Goal: Task Accomplishment & Management: Manage account settings

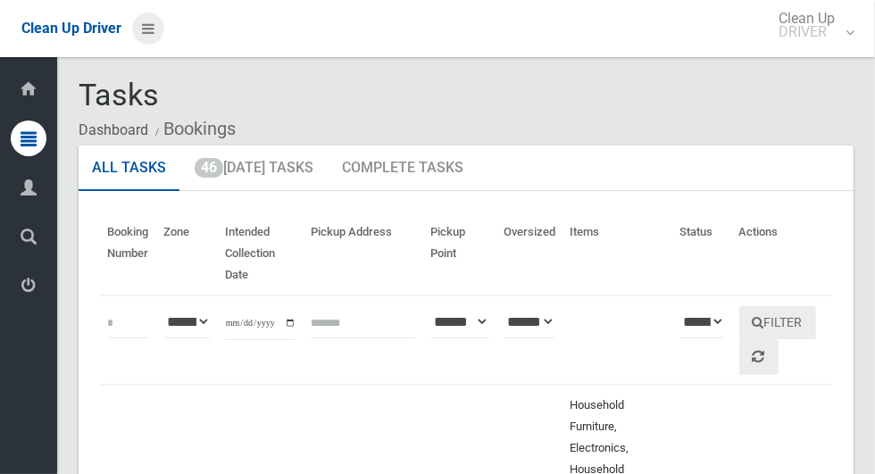
click at [158, 45] on link at bounding box center [148, 28] width 32 height 32
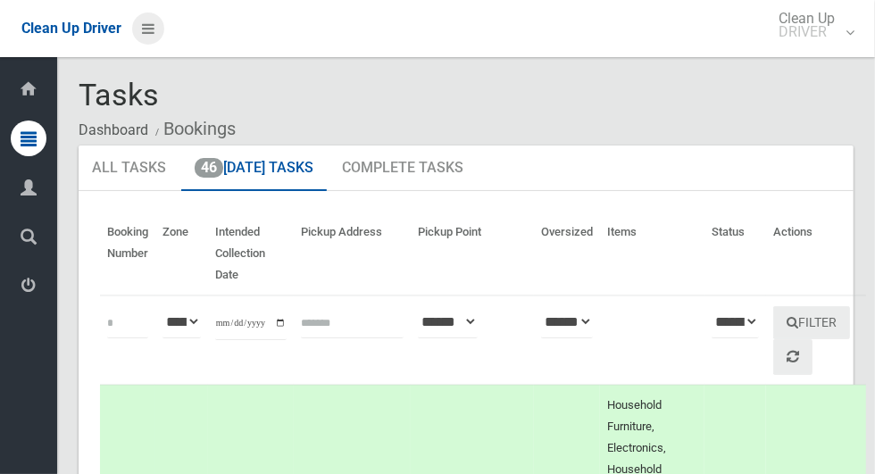
click at [142, 29] on icon at bounding box center [148, 28] width 12 height 30
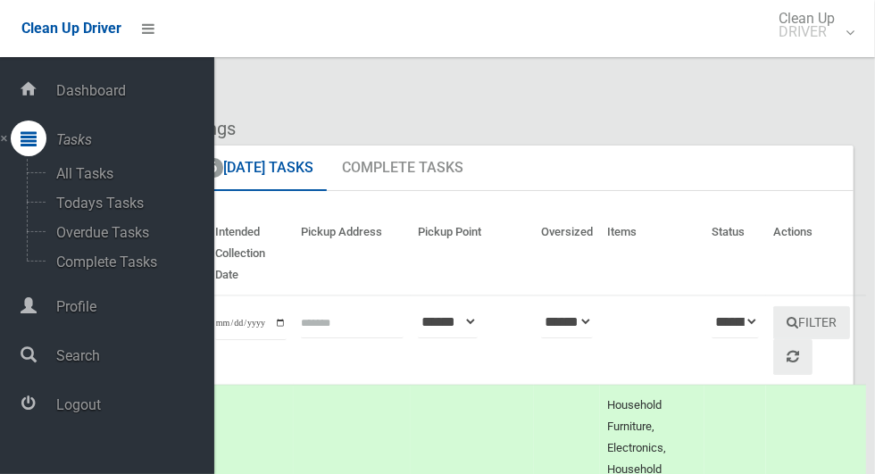
click at [101, 410] on span "Logout" at bounding box center [132, 404] width 163 height 17
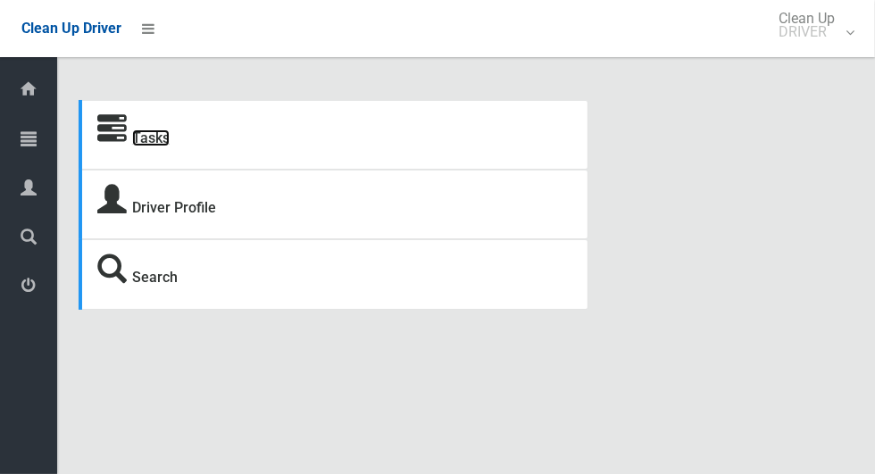
click at [170, 146] on link "Tasks" at bounding box center [150, 137] width 37 height 17
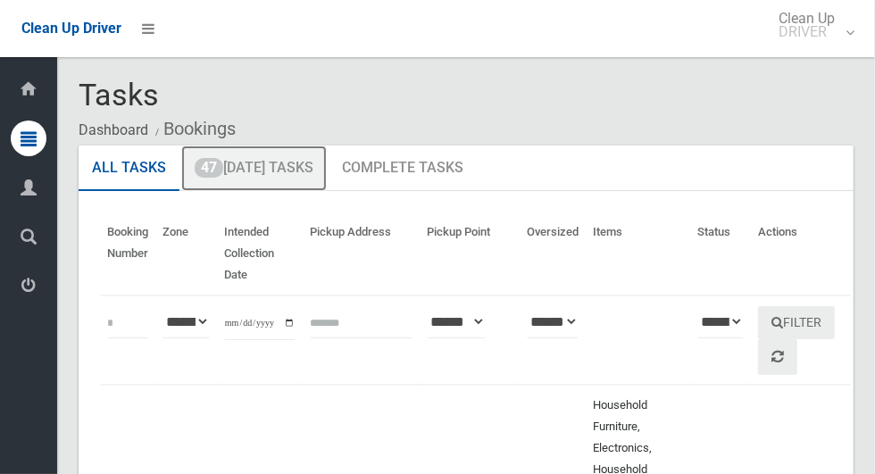
click at [291, 177] on link "47 Today's Tasks" at bounding box center [253, 168] width 145 height 46
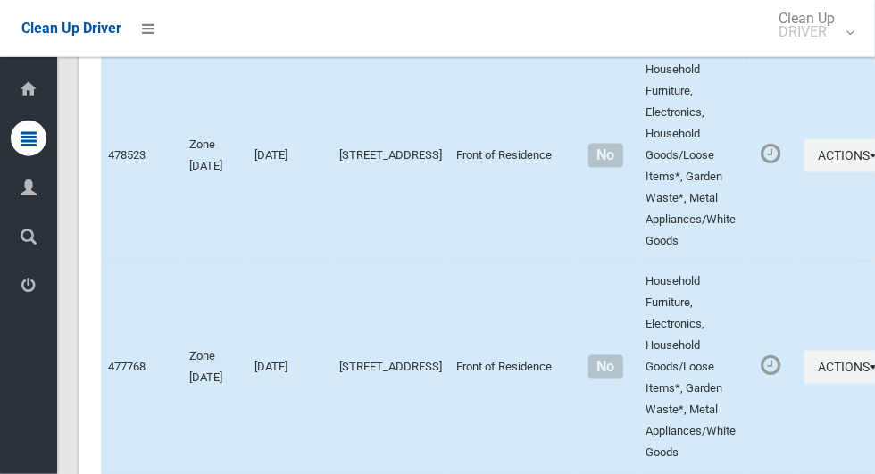
scroll to position [9187, 0]
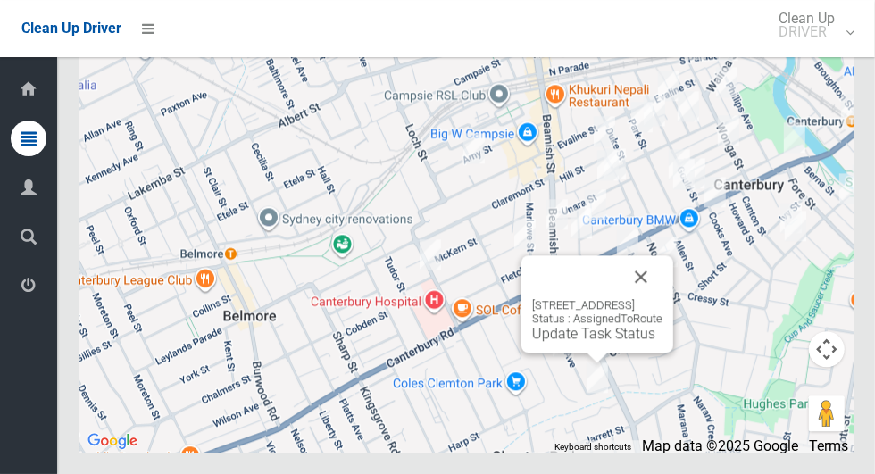
click at [662, 298] on button "Close" at bounding box center [640, 276] width 43 height 43
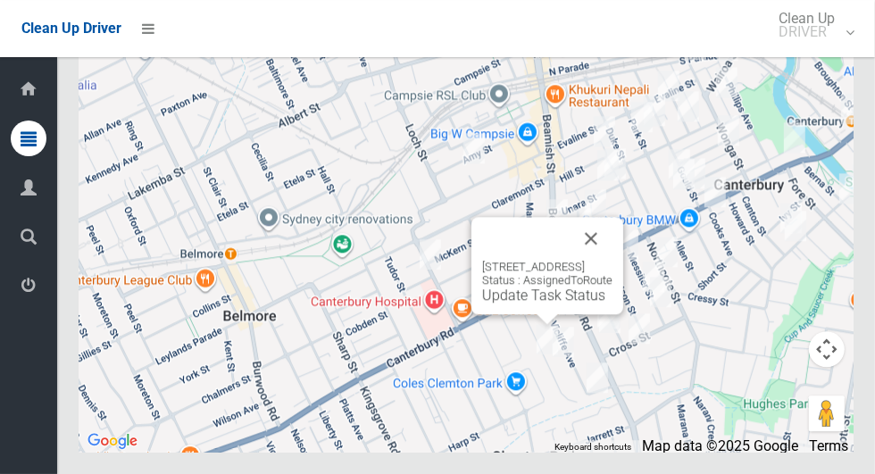
click at [612, 260] on button "Close" at bounding box center [590, 238] width 43 height 43
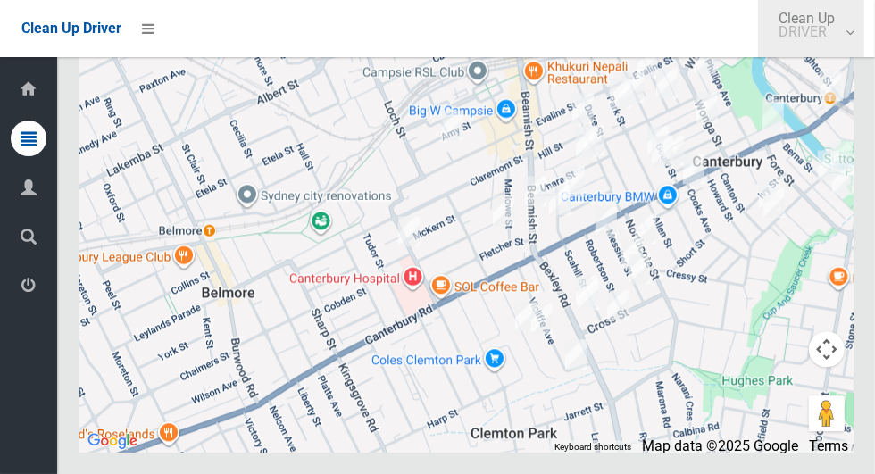
click at [848, 31] on link "Clean Up DRIVER" at bounding box center [811, 28] width 106 height 57
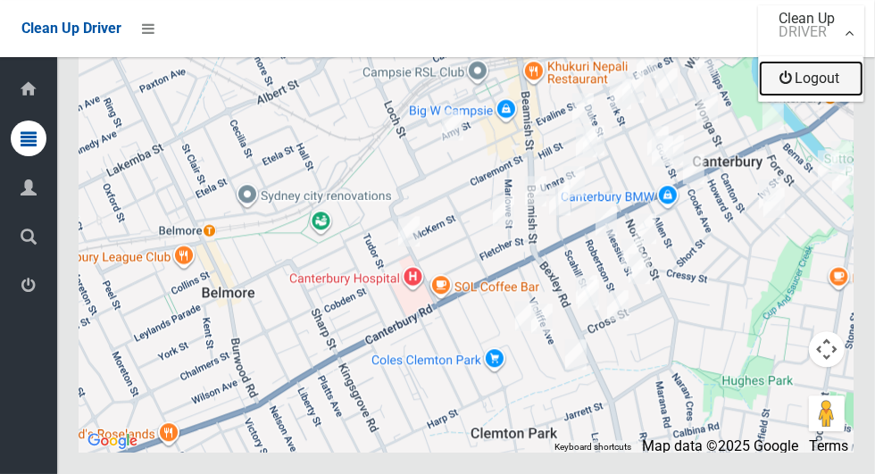
click at [836, 89] on link "Logout" at bounding box center [811, 79] width 104 height 36
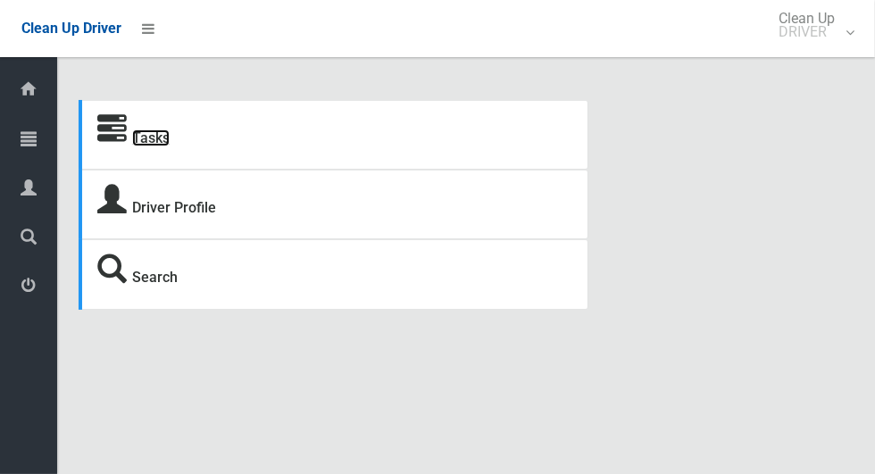
click at [144, 146] on link "Tasks" at bounding box center [150, 137] width 37 height 17
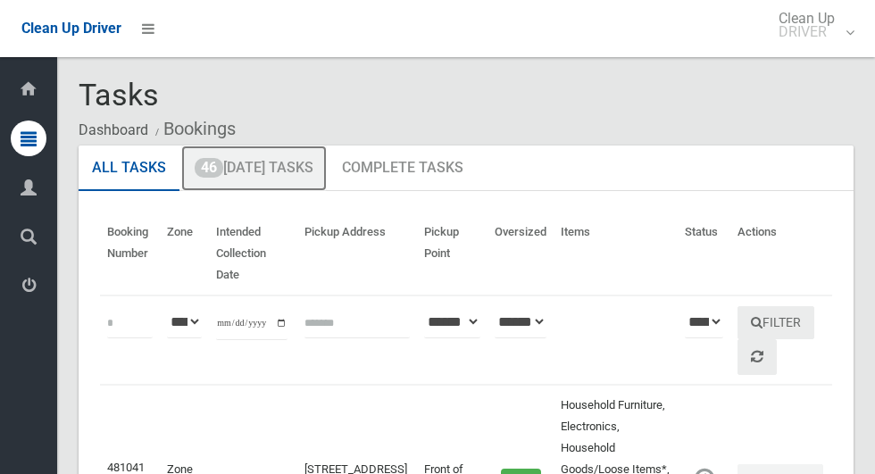
click at [316, 174] on link "46 [DATE] Tasks" at bounding box center [253, 168] width 145 height 46
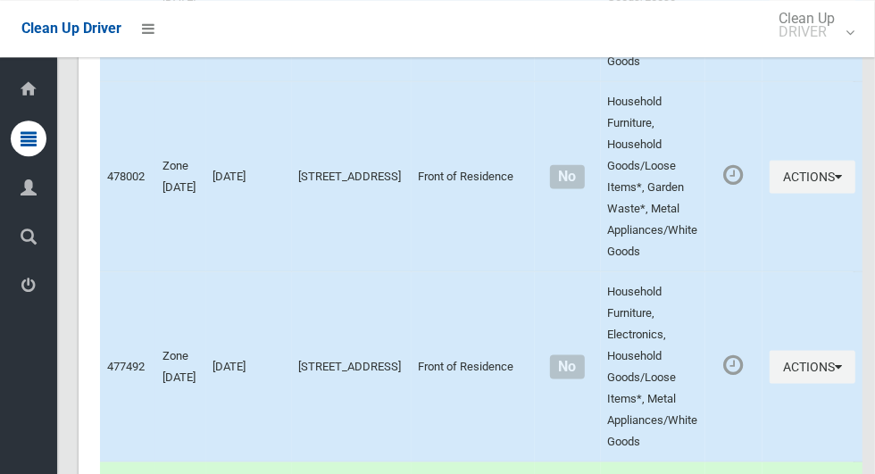
scroll to position [8416, 0]
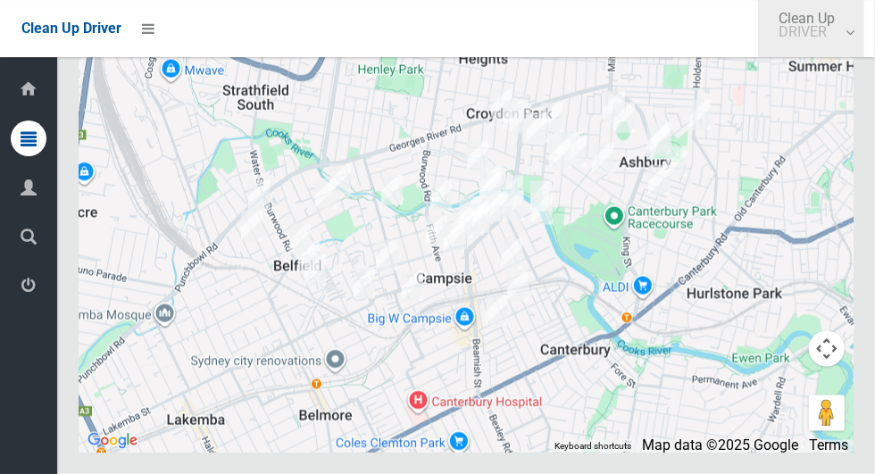
click at [807, 37] on small "DRIVER" at bounding box center [806, 31] width 56 height 13
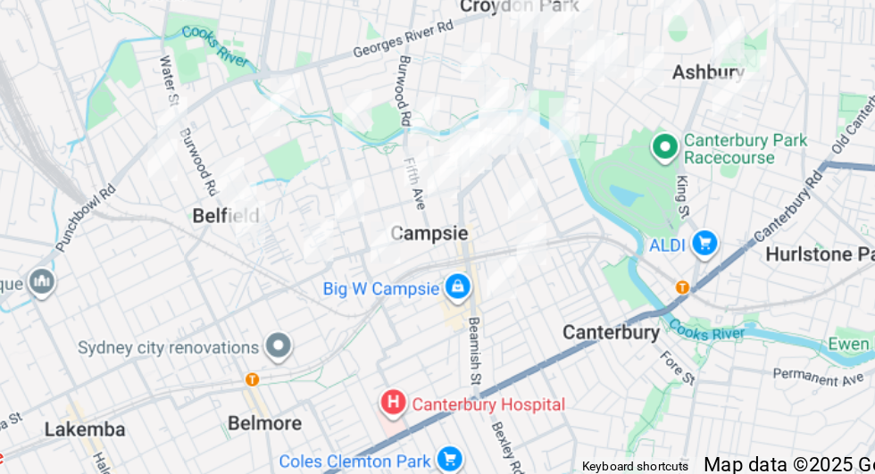
scroll to position [8415, 0]
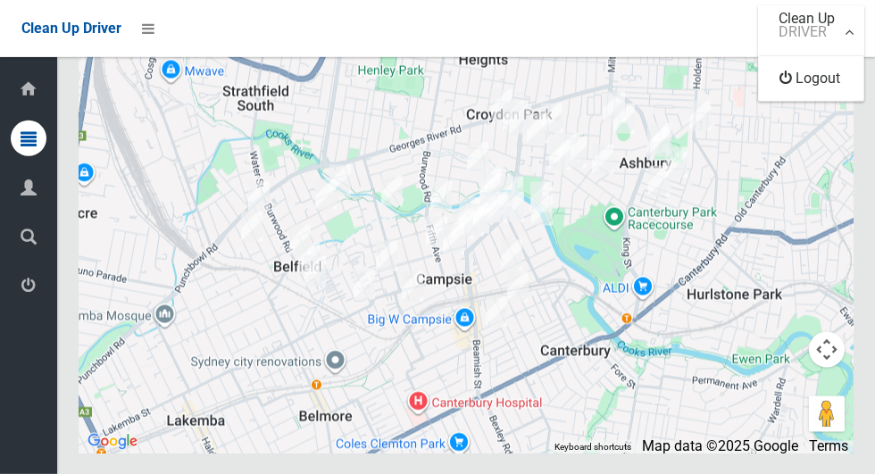
click at [688, 205] on div at bounding box center [437, 237] width 875 height 474
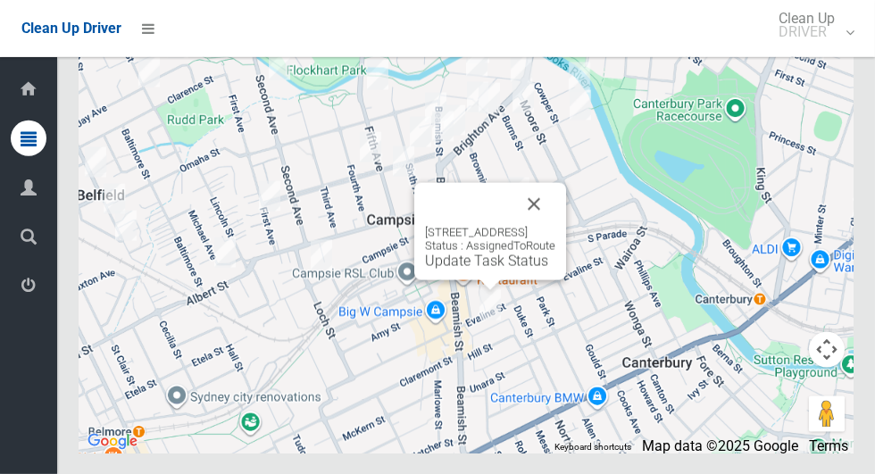
click at [555, 226] on button "Close" at bounding box center [533, 204] width 43 height 43
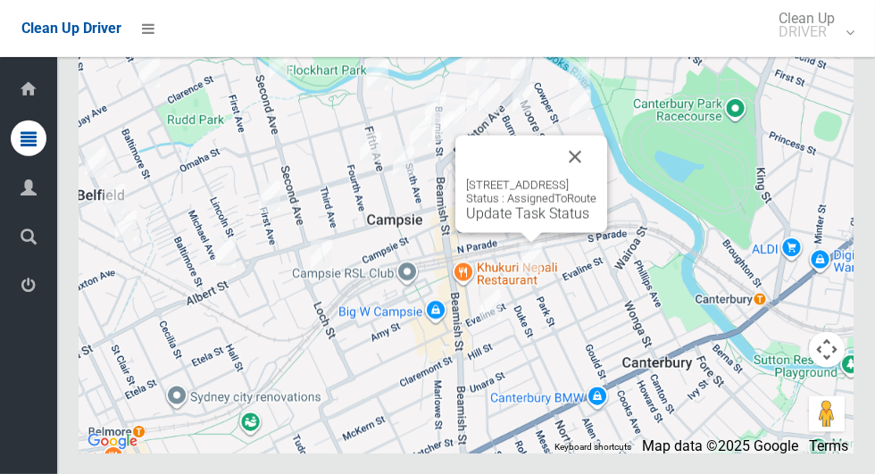
click at [596, 179] on button "Close" at bounding box center [574, 157] width 43 height 43
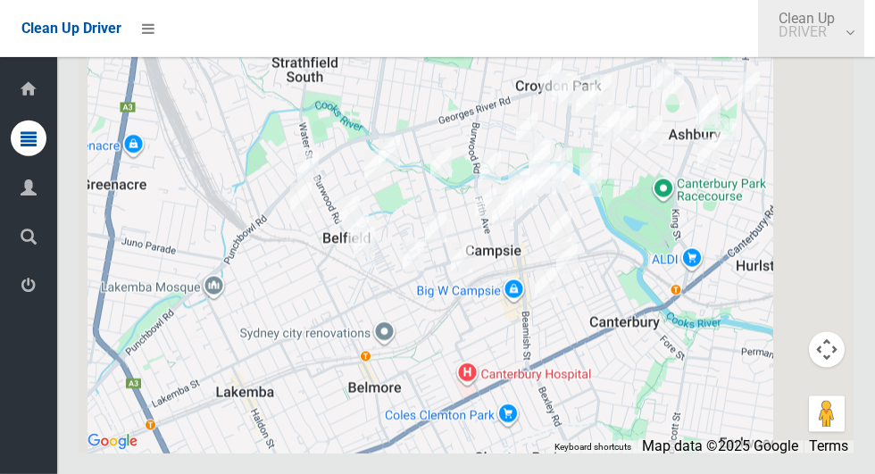
click at [811, 38] on small "DRIVER" at bounding box center [806, 31] width 56 height 13
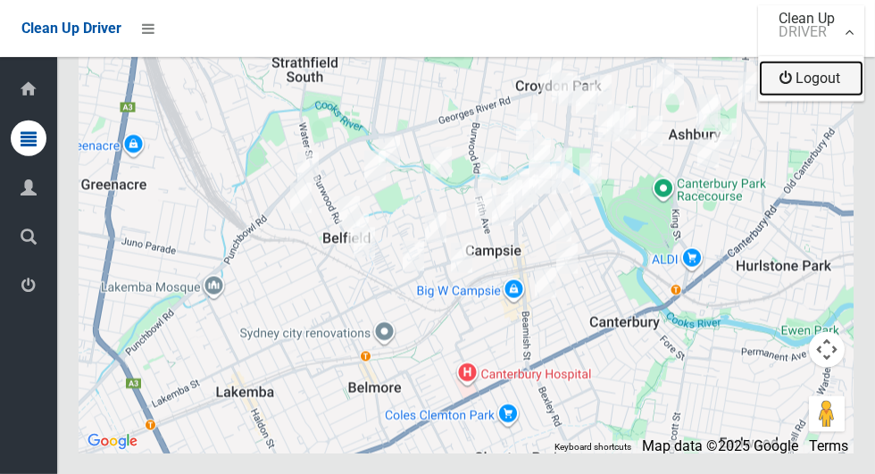
click at [810, 85] on link "Logout" at bounding box center [811, 79] width 104 height 36
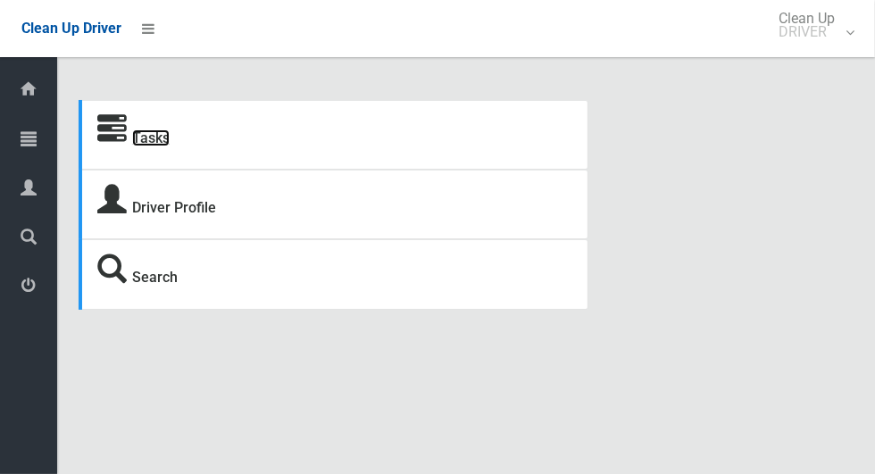
click at [154, 145] on link "Tasks" at bounding box center [150, 137] width 37 height 17
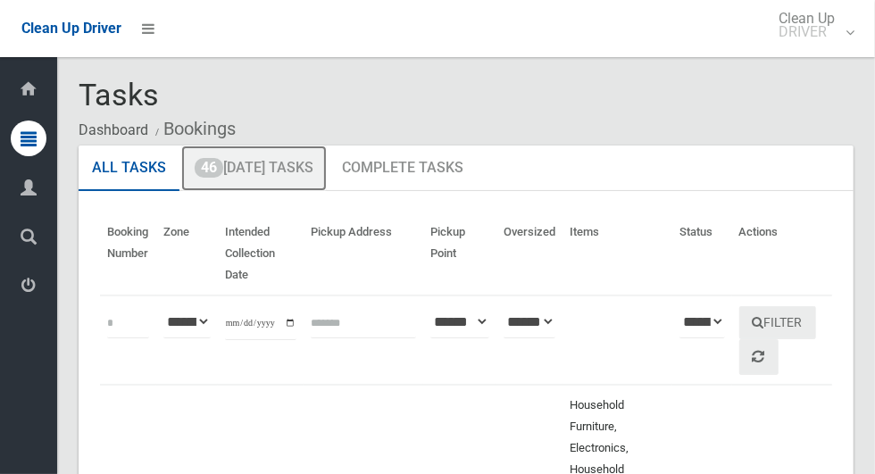
click at [295, 177] on link "46 [DATE] Tasks" at bounding box center [253, 168] width 145 height 46
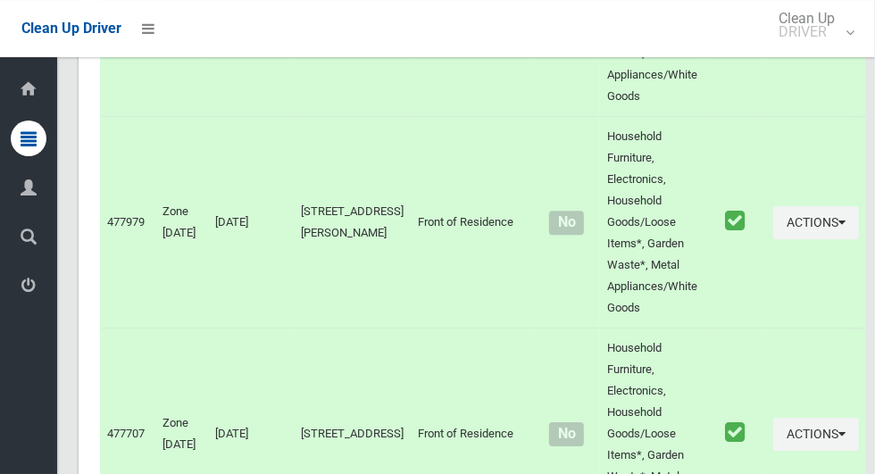
scroll to position [7367, 0]
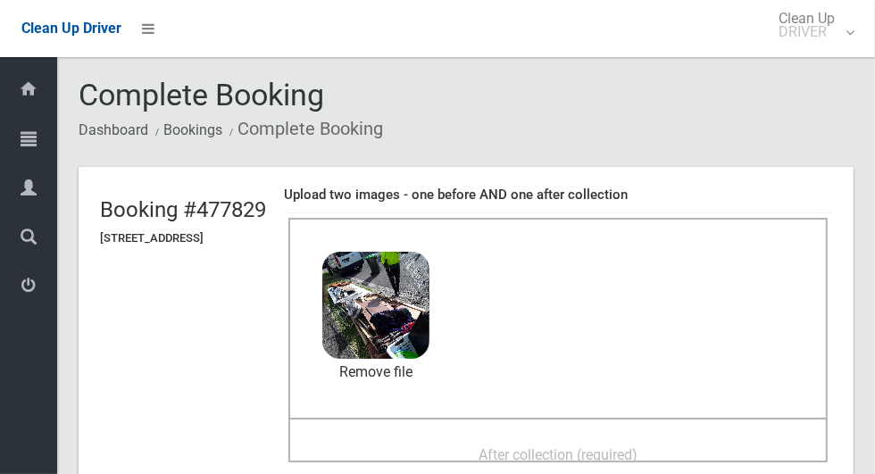
click at [622, 446] on span "After collection (required)" at bounding box center [557, 454] width 159 height 17
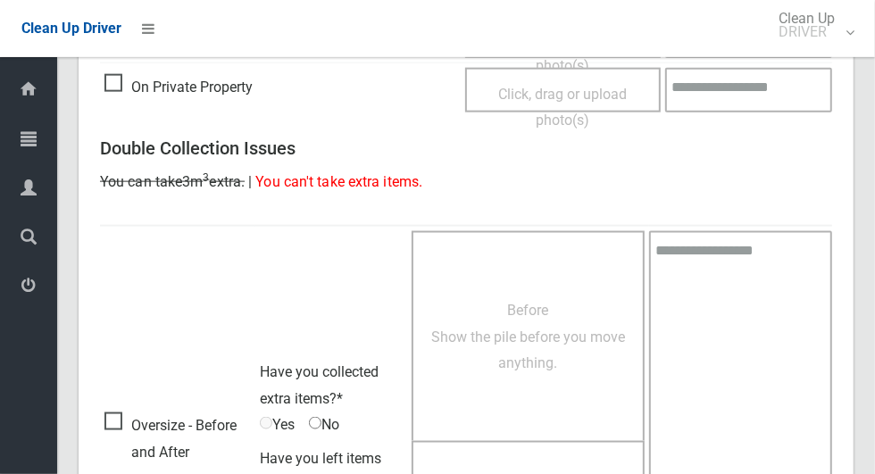
scroll to position [1460, 0]
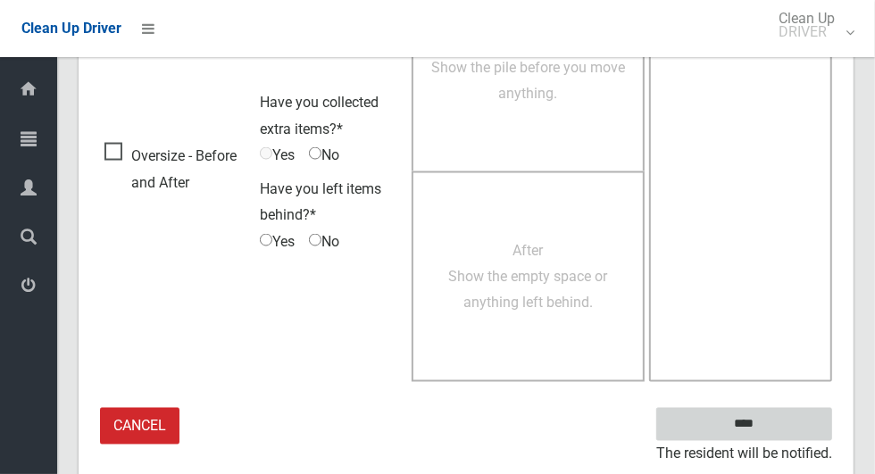
click at [778, 424] on input "****" at bounding box center [744, 424] width 176 height 33
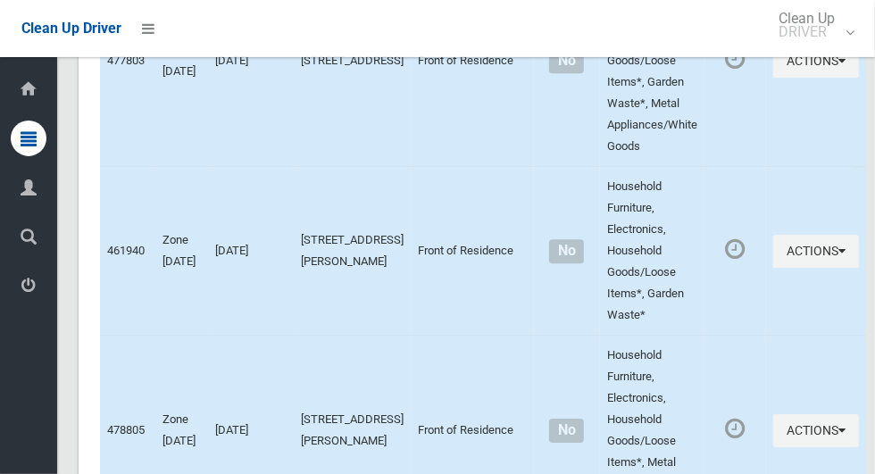
scroll to position [6216, 0]
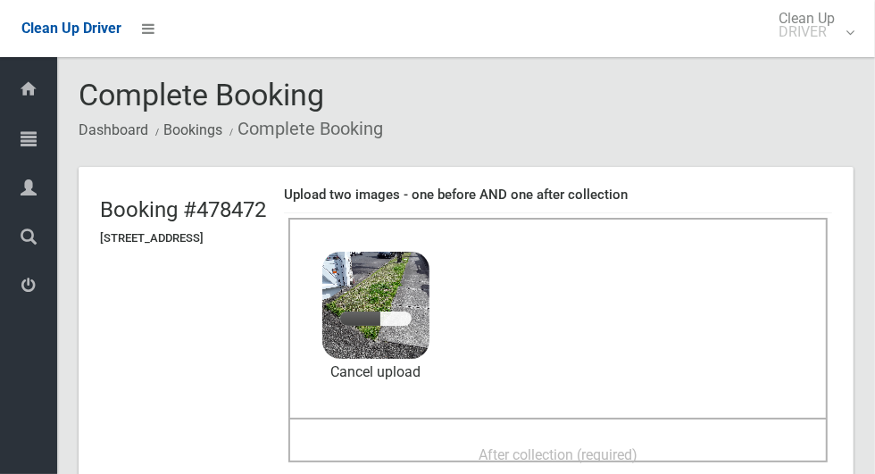
click at [607, 446] on span "After collection (required)" at bounding box center [557, 454] width 159 height 17
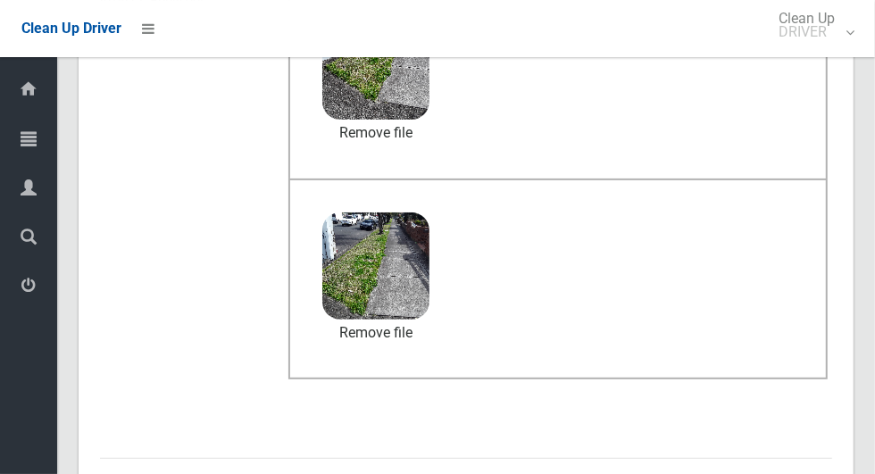
scroll to position [1460, 0]
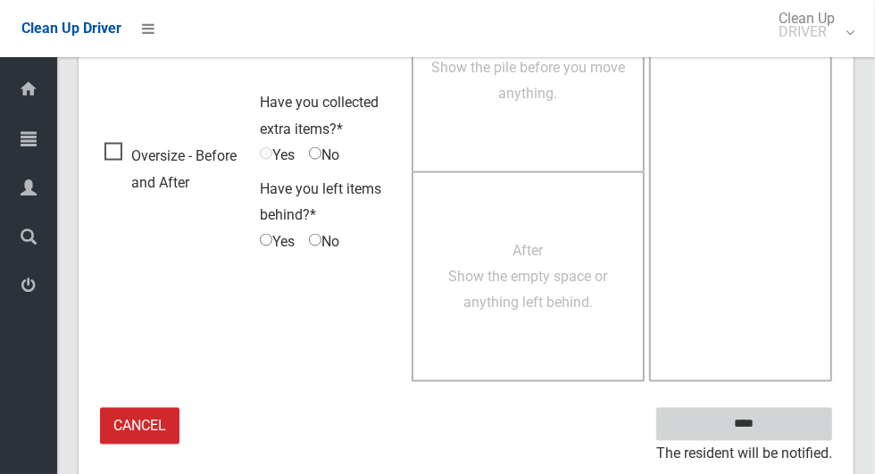
click at [750, 418] on input "****" at bounding box center [744, 424] width 176 height 33
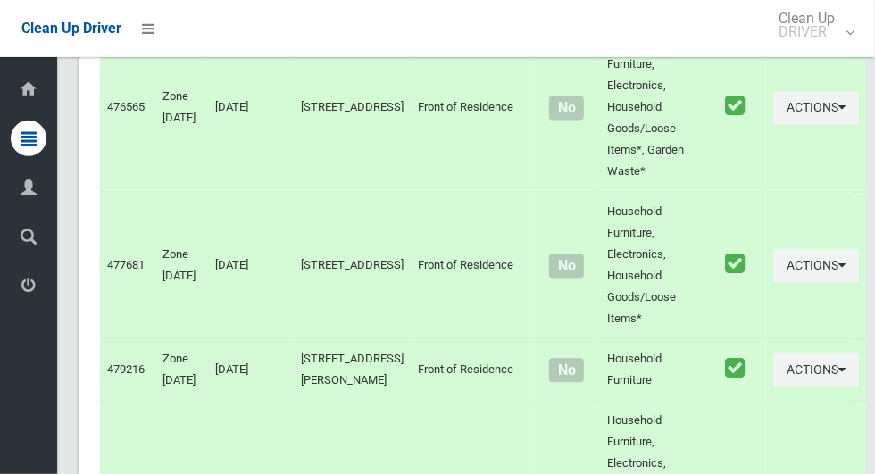
scroll to position [5385, 0]
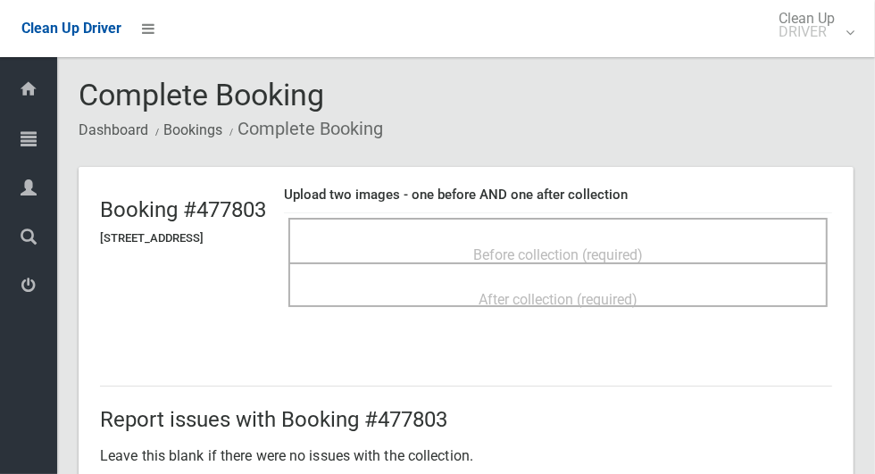
click at [722, 244] on div "Before collection (required)" at bounding box center [558, 253] width 500 height 33
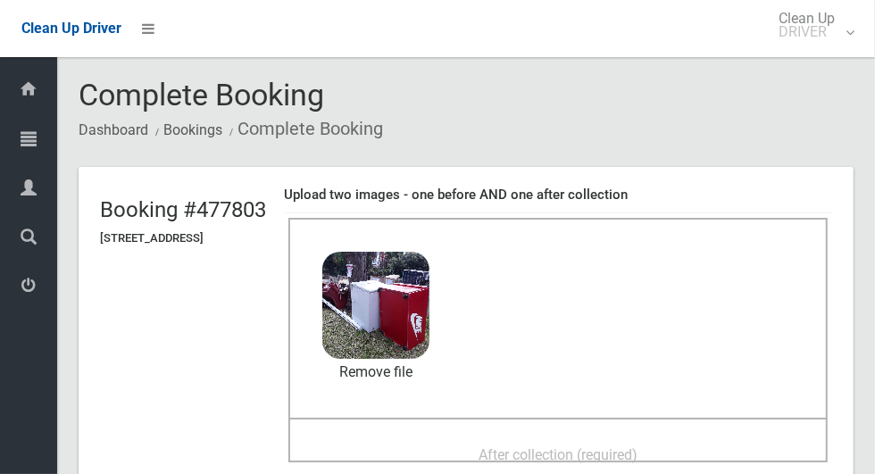
click at [625, 453] on span "After collection (required)" at bounding box center [557, 454] width 159 height 17
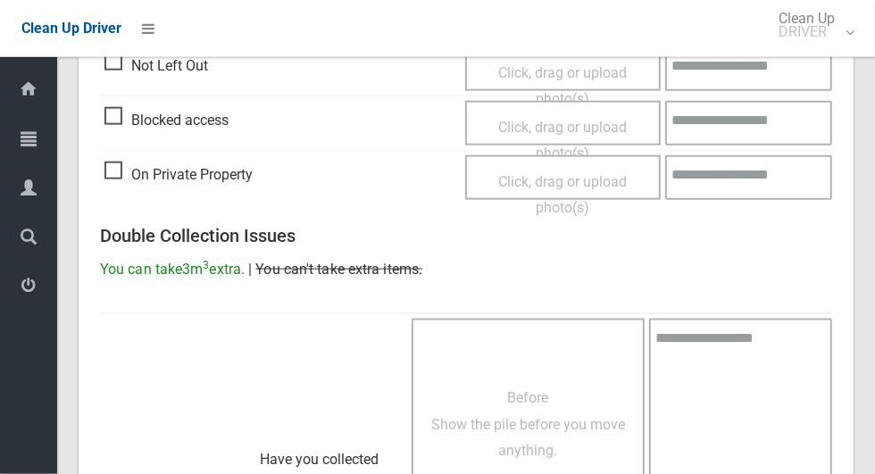
scroll to position [1460, 0]
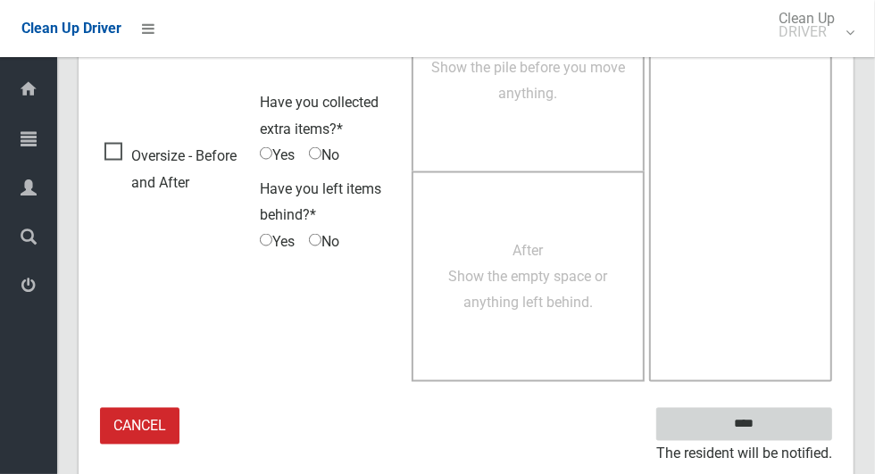
click at [757, 418] on input "****" at bounding box center [744, 424] width 176 height 33
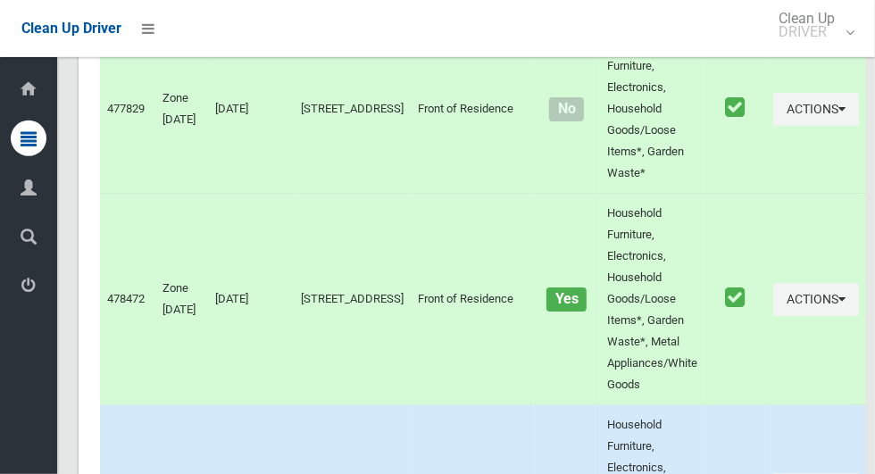
scroll to position [7367, 0]
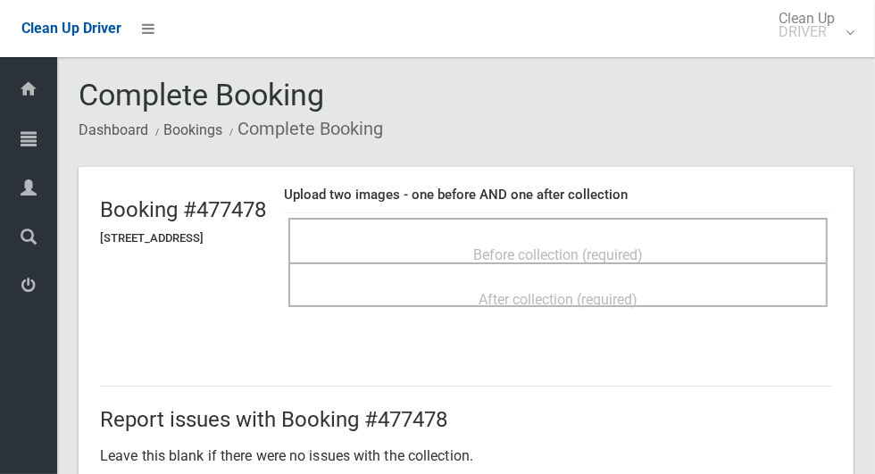
click at [643, 252] on span "Before collection (required)" at bounding box center [558, 254] width 170 height 17
click at [631, 246] on span "Before collection (required)" at bounding box center [558, 254] width 170 height 17
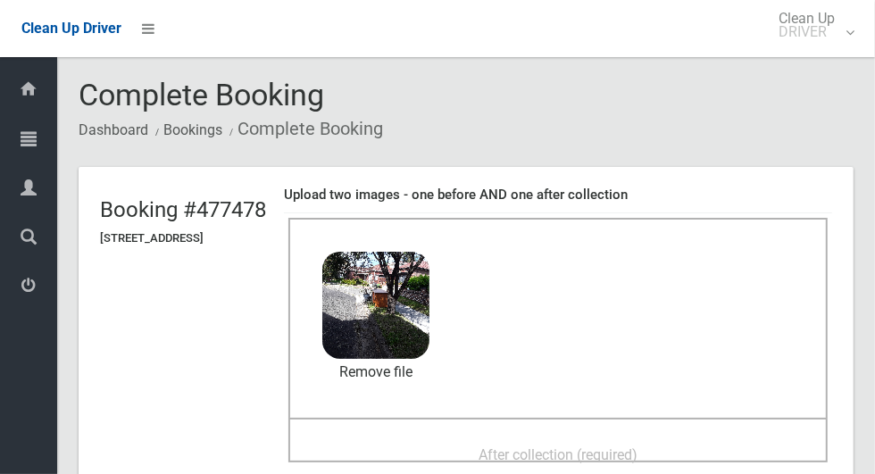
click at [590, 446] on span "After collection (required)" at bounding box center [557, 454] width 159 height 17
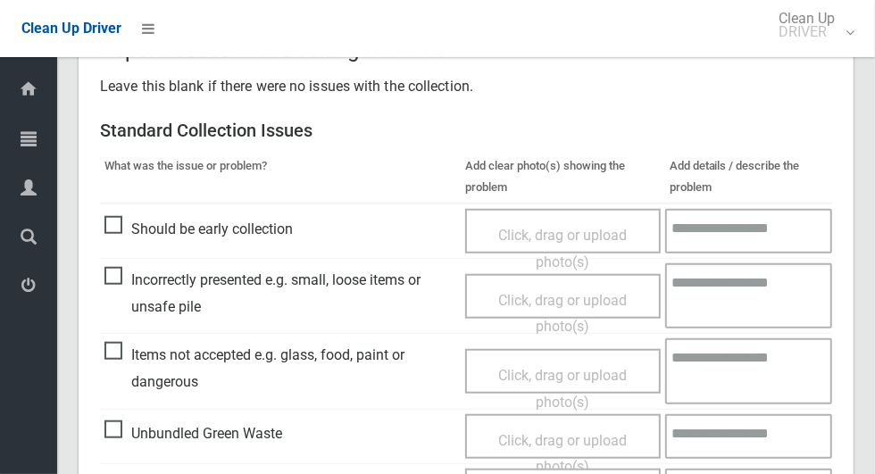
scroll to position [1460, 0]
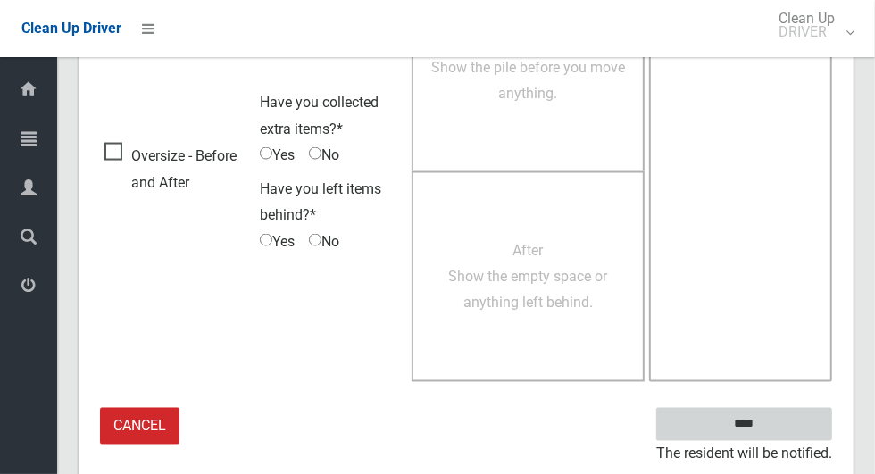
click at [778, 427] on input "****" at bounding box center [744, 424] width 176 height 33
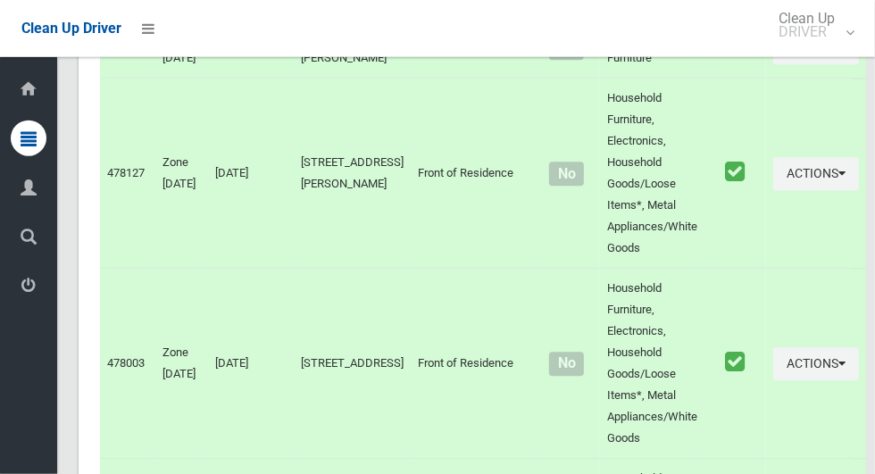
scroll to position [6498, 0]
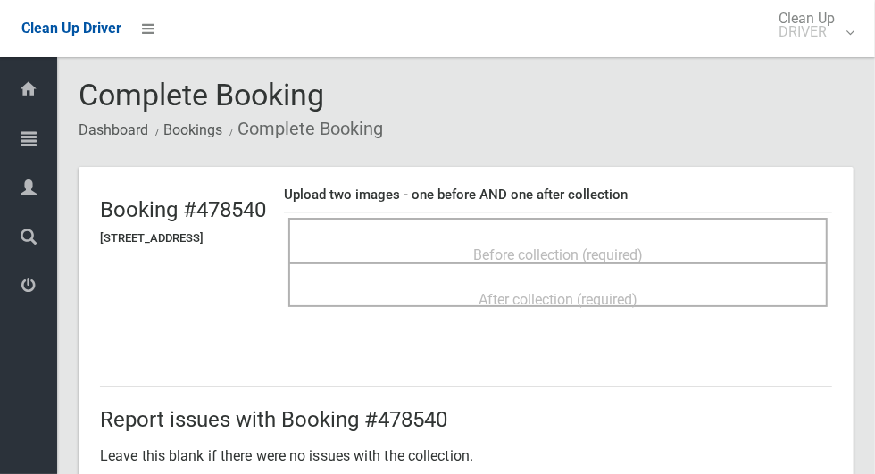
click at [643, 246] on span "Before collection (required)" at bounding box center [558, 254] width 170 height 17
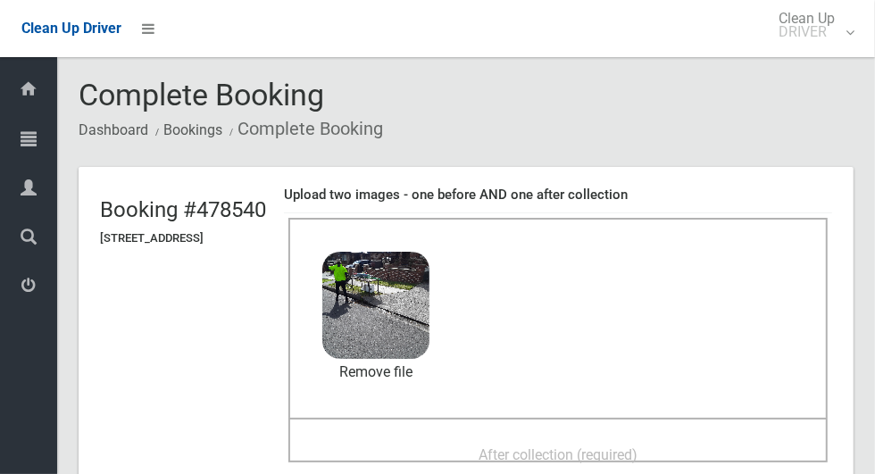
click at [635, 451] on span "After collection (required)" at bounding box center [557, 454] width 159 height 17
click at [556, 453] on span "After collection (required)" at bounding box center [557, 454] width 159 height 17
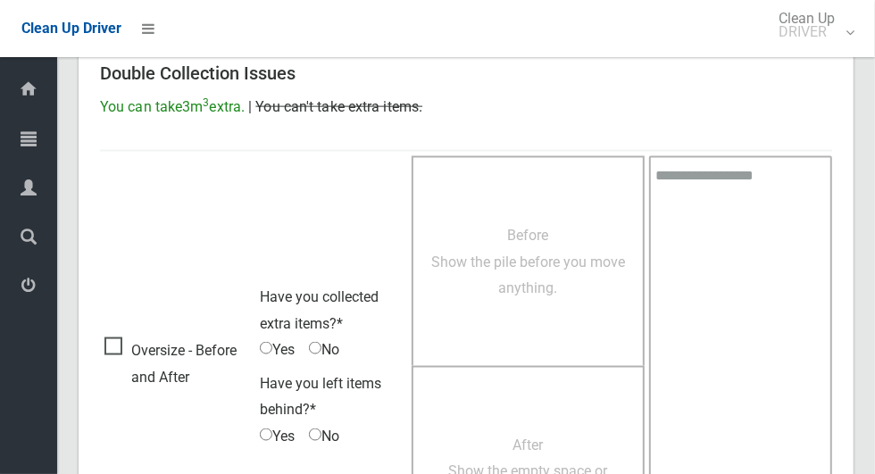
scroll to position [1460, 0]
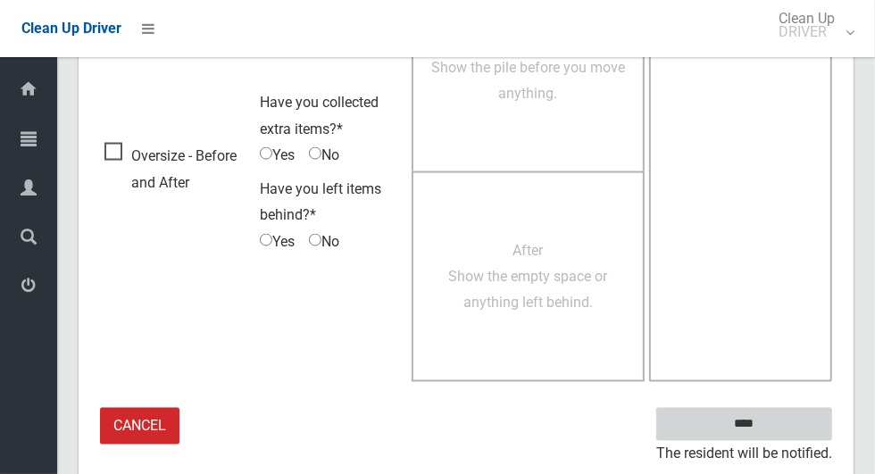
click at [775, 428] on input "****" at bounding box center [744, 424] width 176 height 33
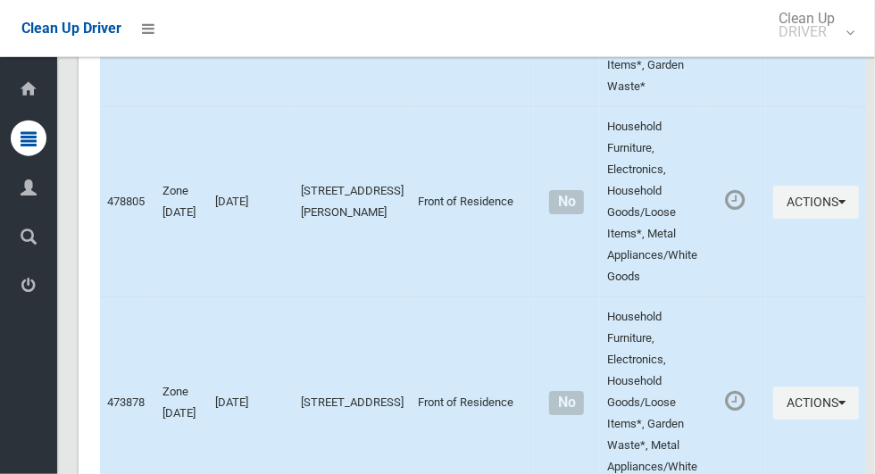
scroll to position [6440, 0]
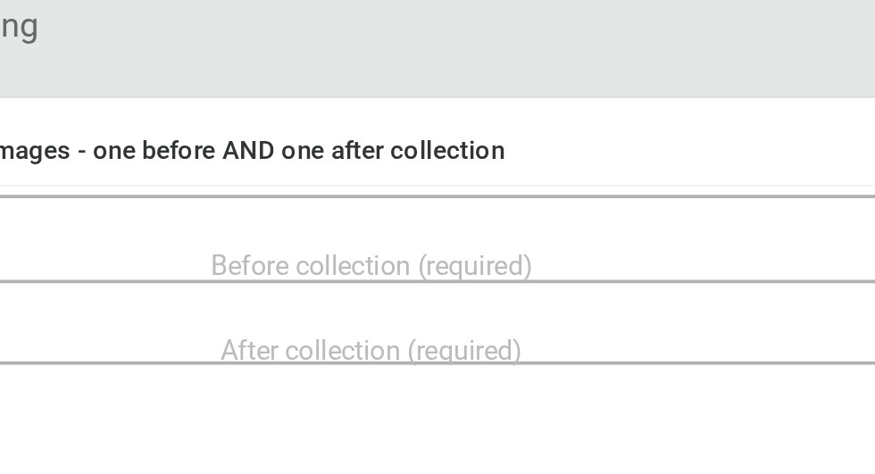
click at [666, 239] on div "Before collection (required)" at bounding box center [558, 253] width 500 height 33
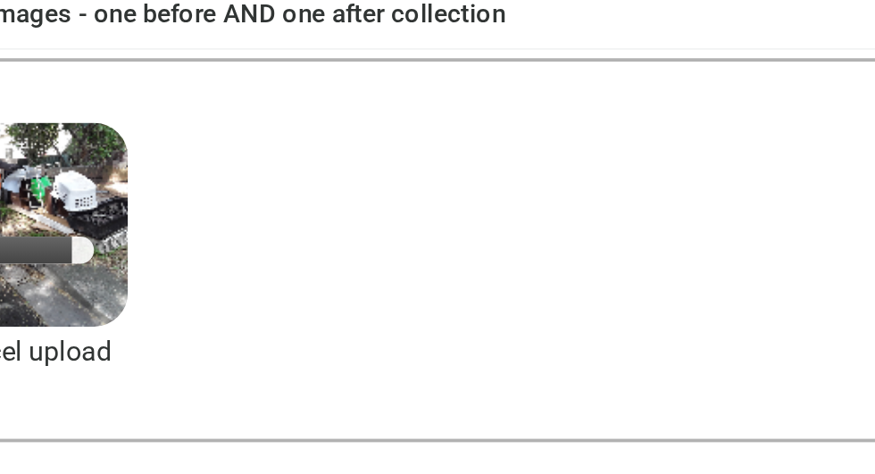
click at [637, 446] on span "After collection (required)" at bounding box center [557, 454] width 159 height 17
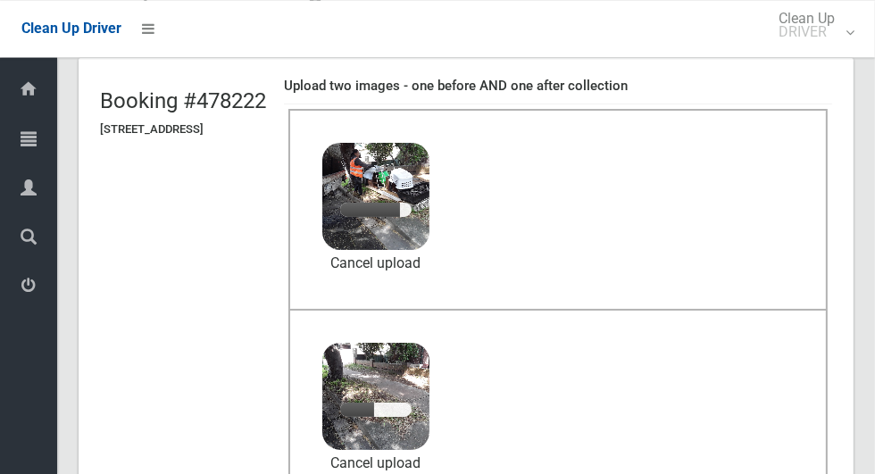
scroll to position [109, 0]
click at [429, 260] on link "Cancel upload" at bounding box center [375, 263] width 107 height 27
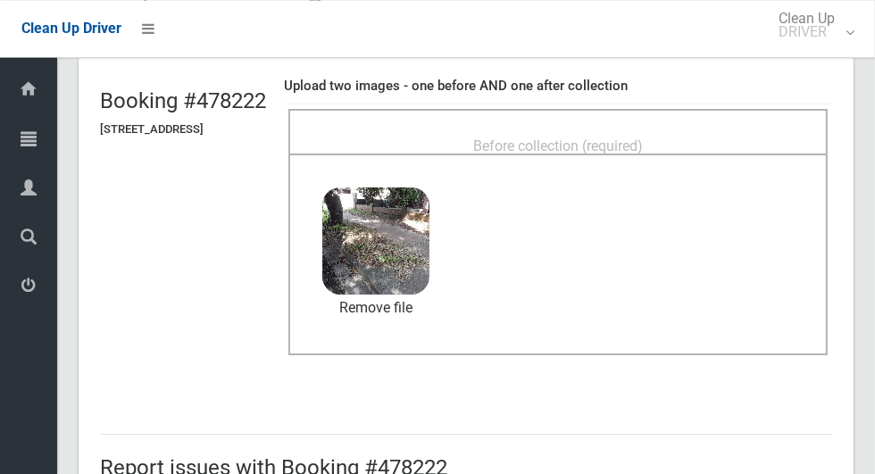
click at [630, 143] on span "Before collection (required)" at bounding box center [558, 145] width 170 height 17
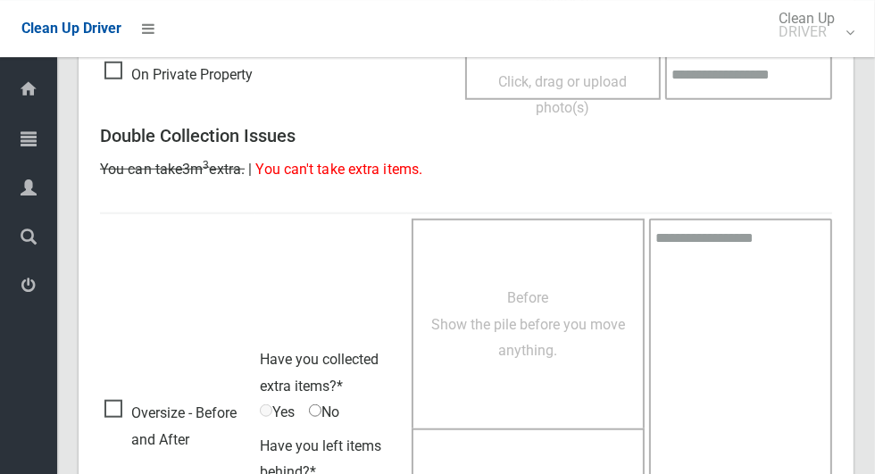
scroll to position [1460, 0]
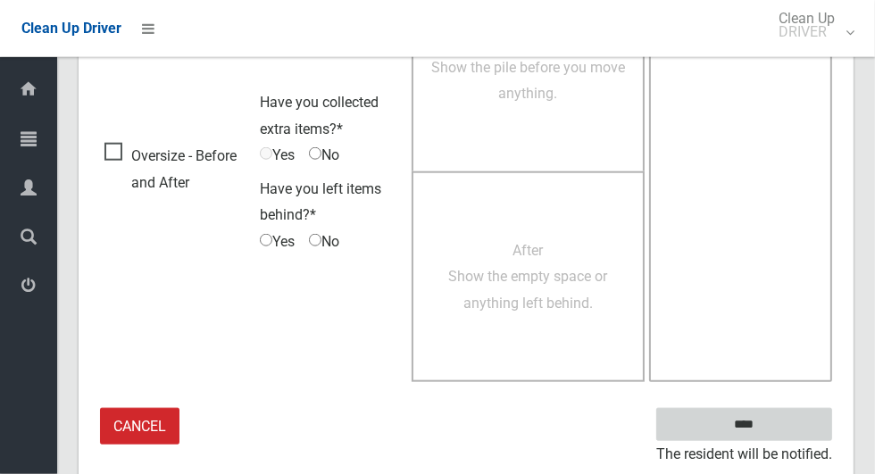
click at [777, 428] on input "****" at bounding box center [744, 424] width 176 height 33
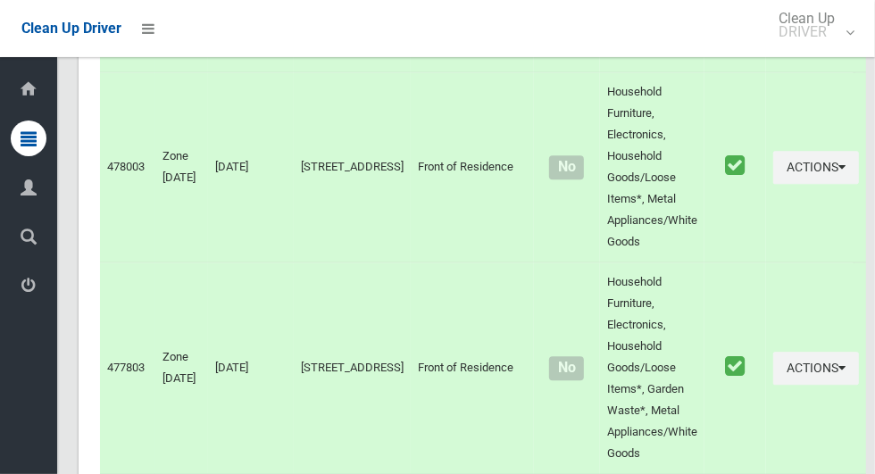
scroll to position [5901, 0]
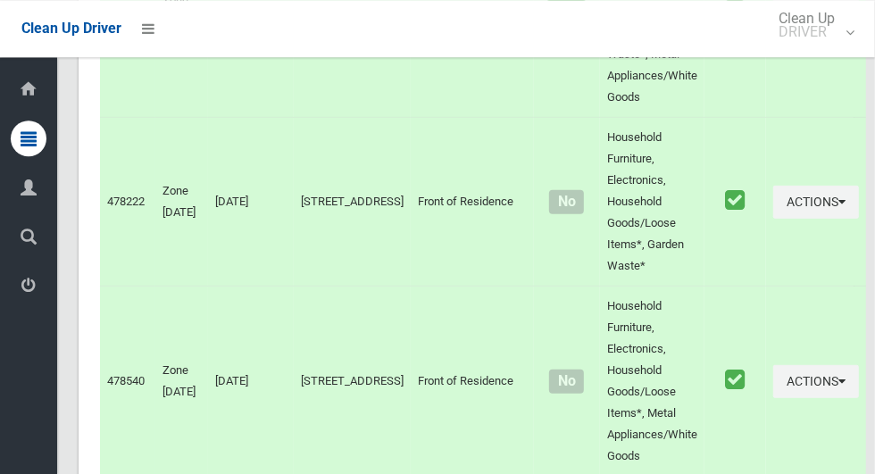
scroll to position [7367, 0]
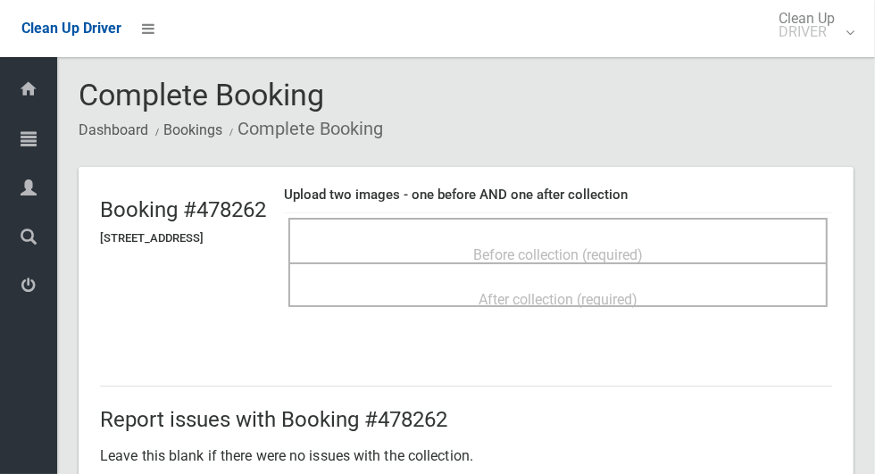
click at [643, 247] on span "Before collection (required)" at bounding box center [558, 254] width 170 height 17
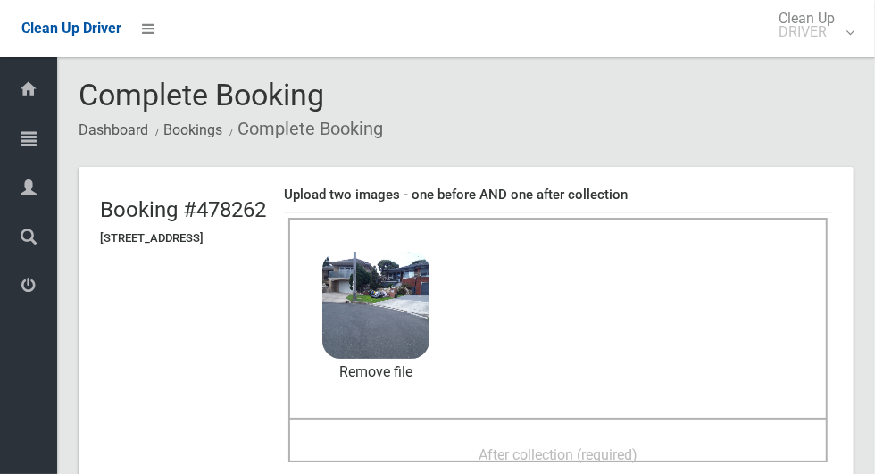
click at [620, 446] on span "After collection (required)" at bounding box center [557, 454] width 159 height 17
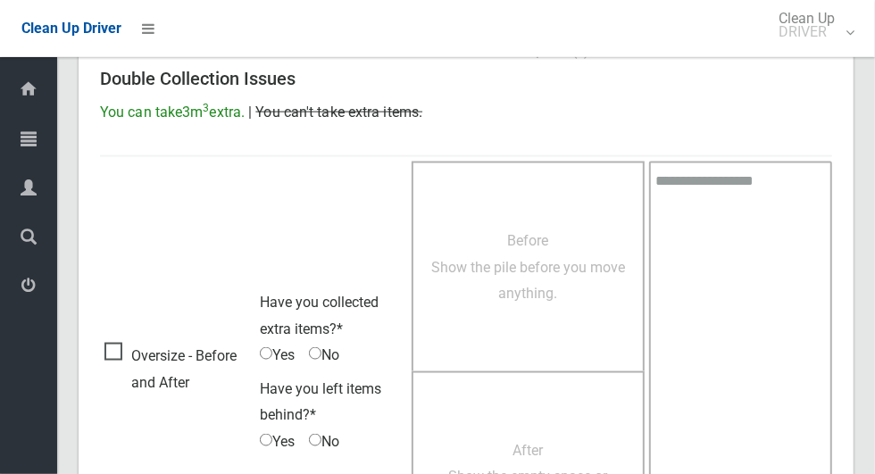
scroll to position [1460, 0]
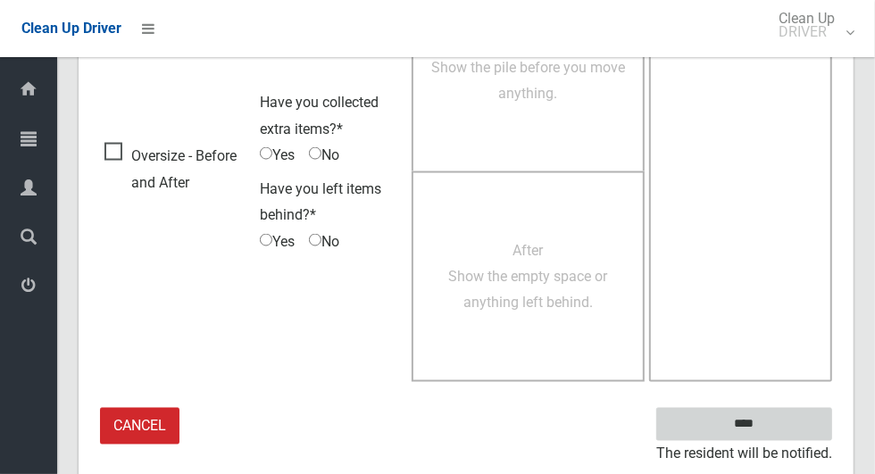
click at [749, 422] on input "****" at bounding box center [744, 424] width 176 height 33
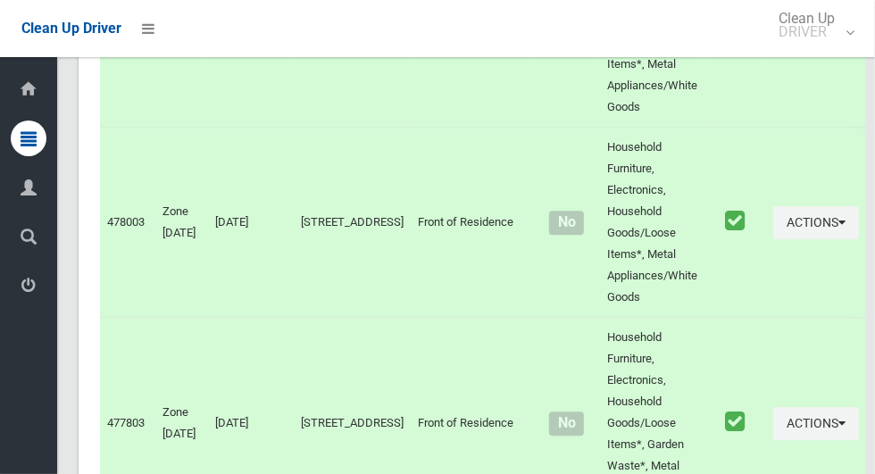
scroll to position [5870, 0]
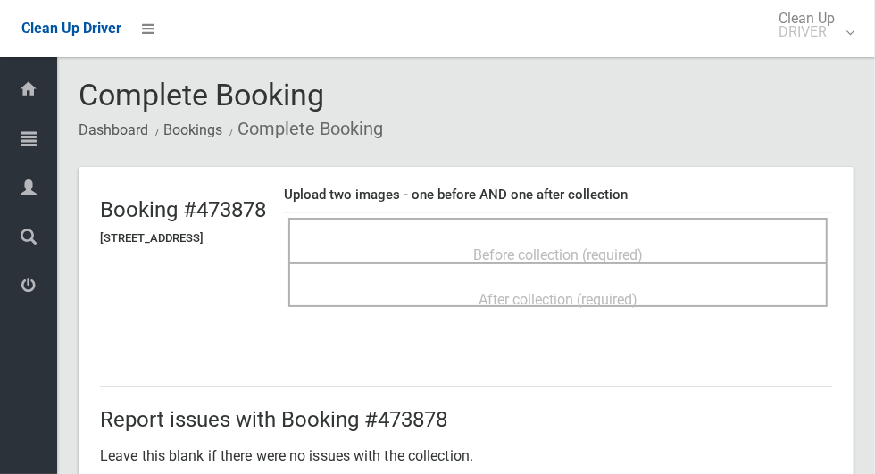
click at [643, 253] on span "Before collection (required)" at bounding box center [558, 254] width 170 height 17
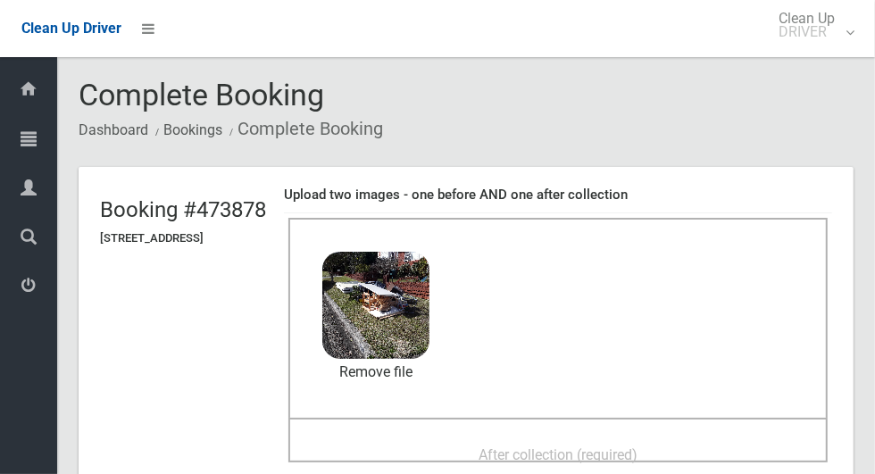
click at [629, 446] on span "After collection (required)" at bounding box center [557, 454] width 159 height 17
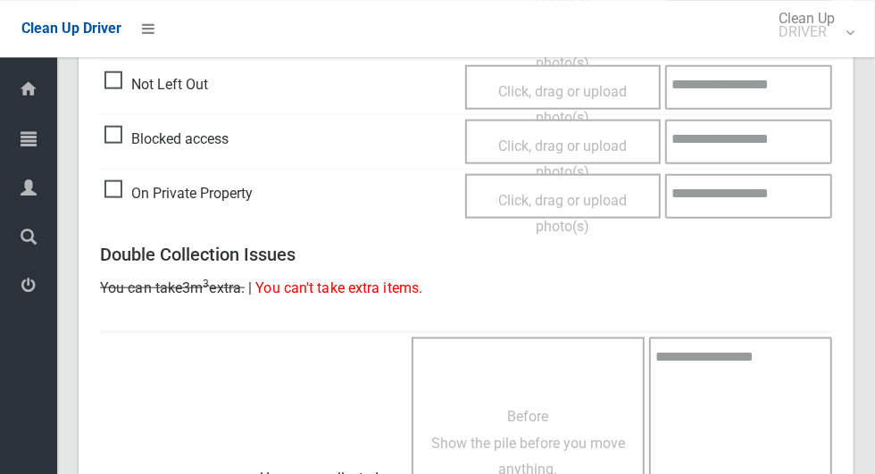
scroll to position [1460, 0]
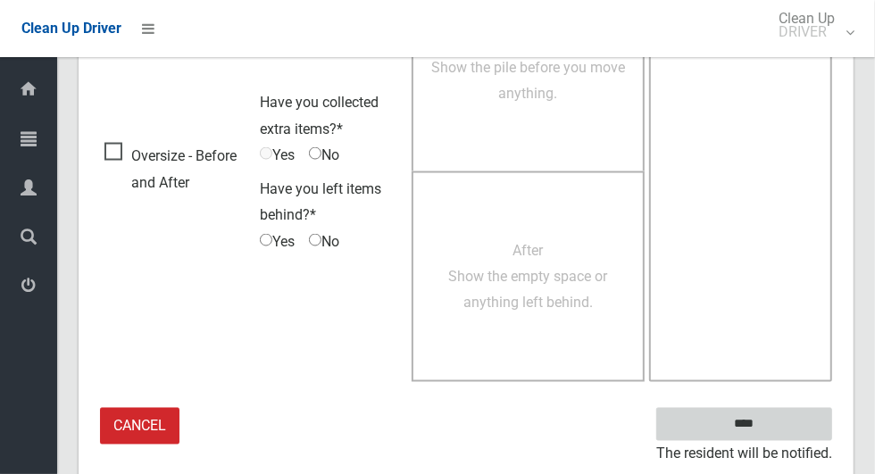
click at [754, 425] on input "****" at bounding box center [744, 424] width 176 height 33
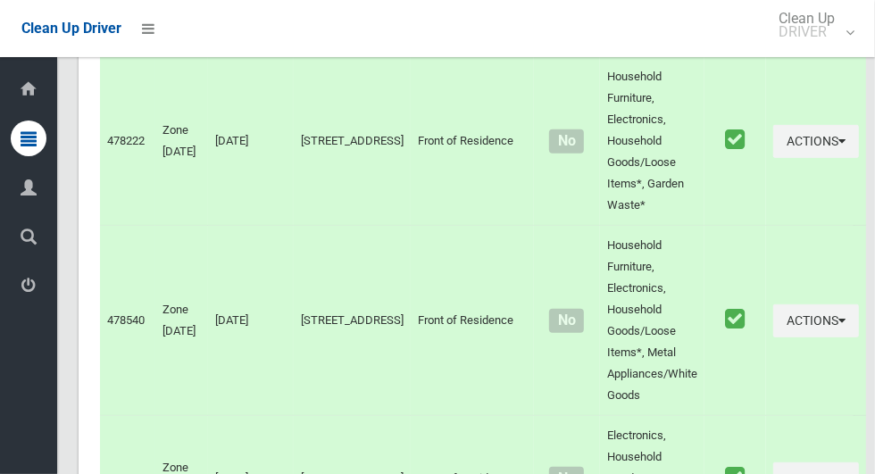
scroll to position [7350, 0]
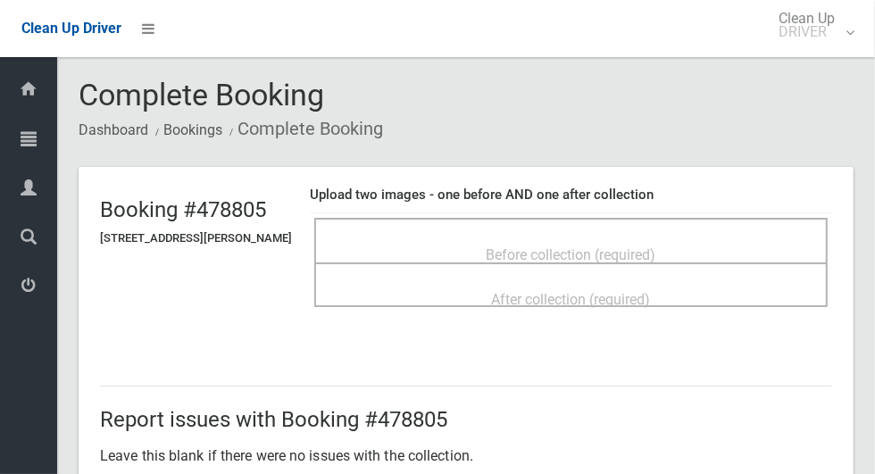
click at [586, 246] on span "Before collection (required)" at bounding box center [571, 254] width 170 height 17
click at [570, 246] on span "Before collection (required)" at bounding box center [571, 254] width 170 height 17
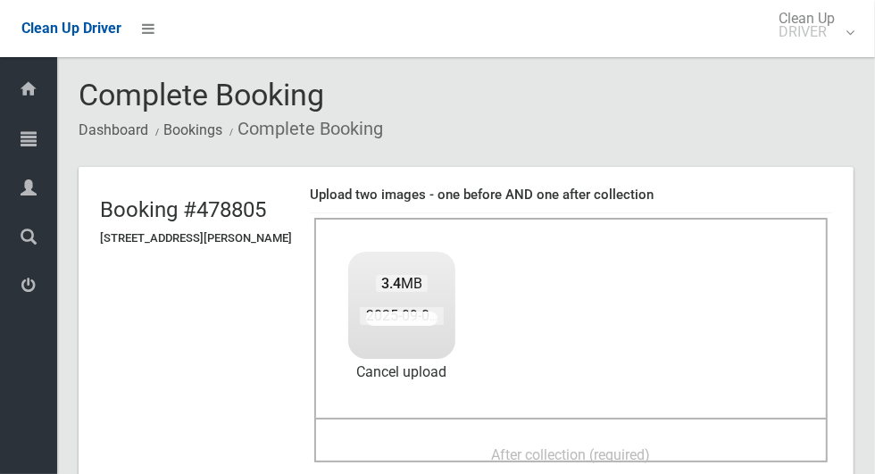
scroll to position [2, 0]
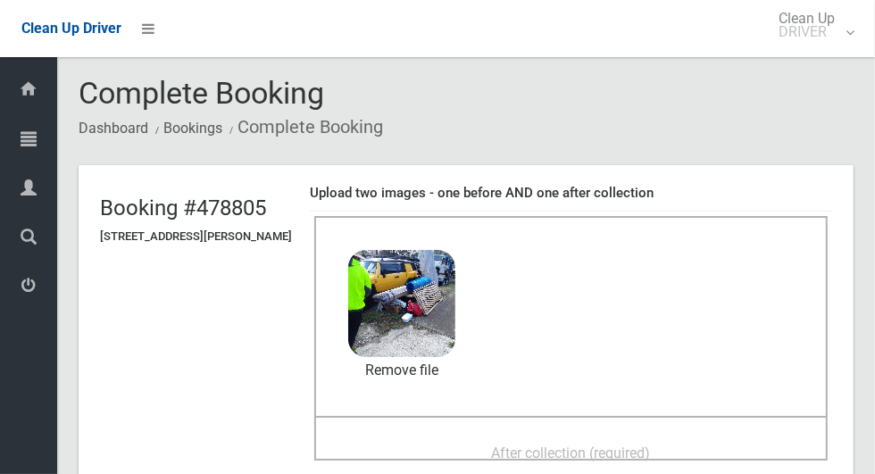
click at [634, 444] on span "After collection (required)" at bounding box center [571, 452] width 159 height 17
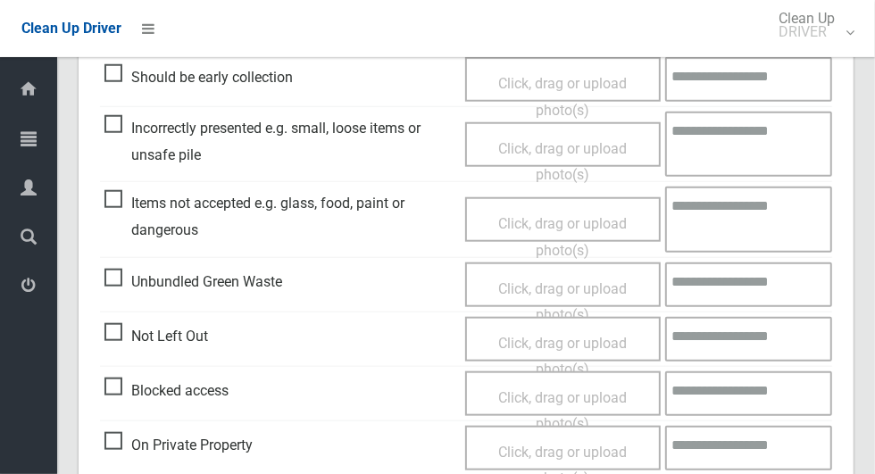
scroll to position [1460, 0]
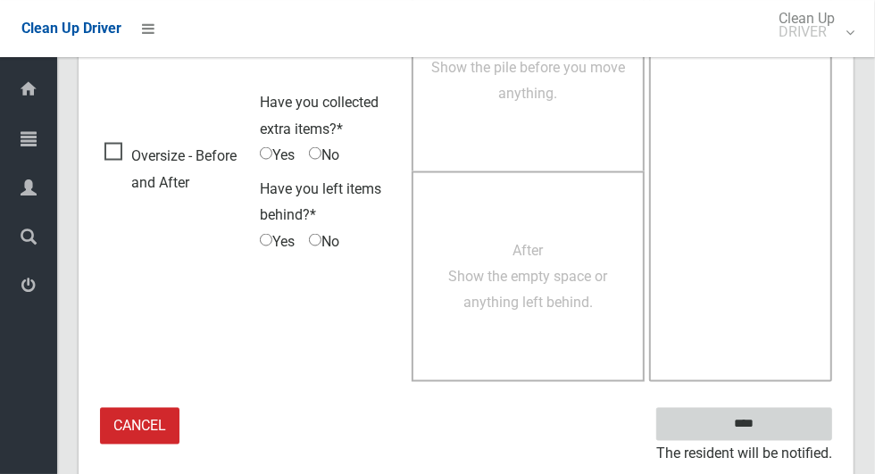
click at [775, 430] on input "****" at bounding box center [744, 424] width 176 height 33
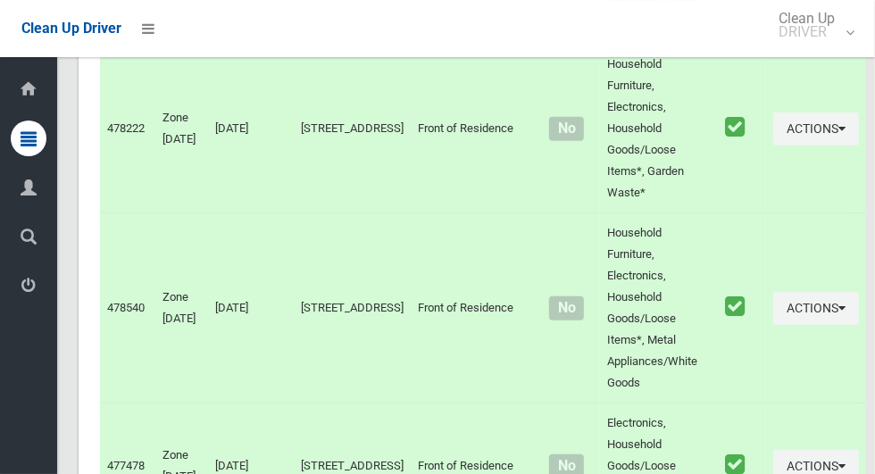
scroll to position [7240, 0]
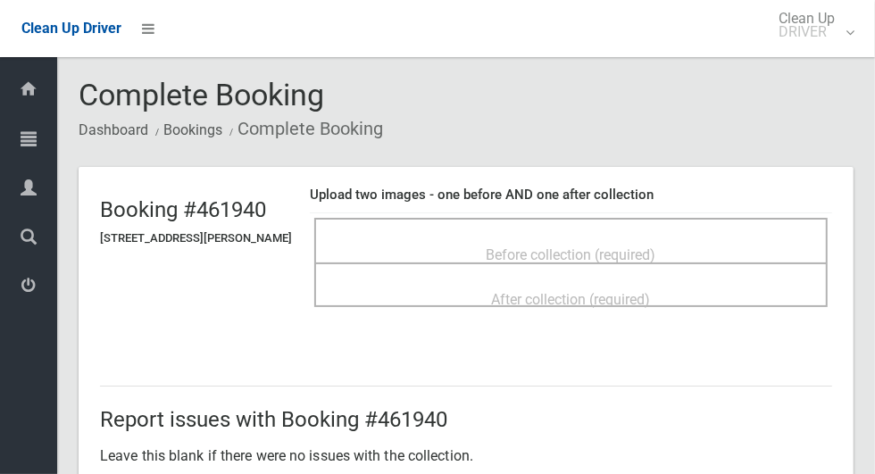
click at [655, 246] on span "Before collection (required)" at bounding box center [571, 254] width 170 height 17
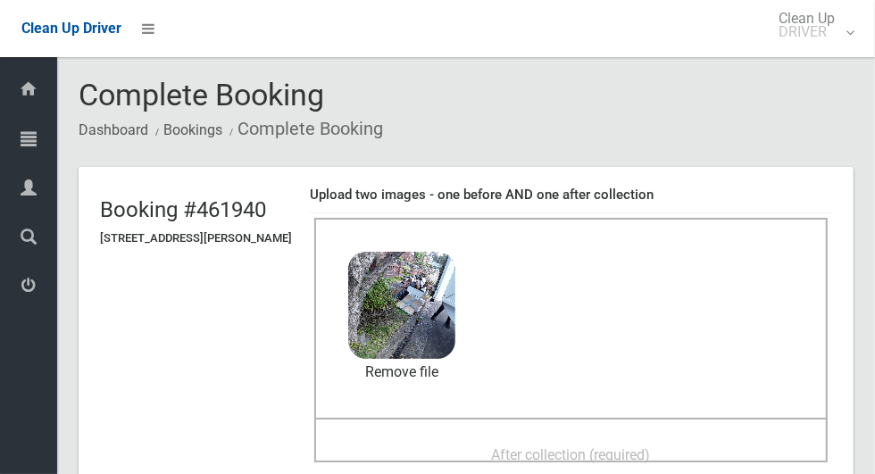
click at [650, 446] on span "After collection (required)" at bounding box center [571, 454] width 159 height 17
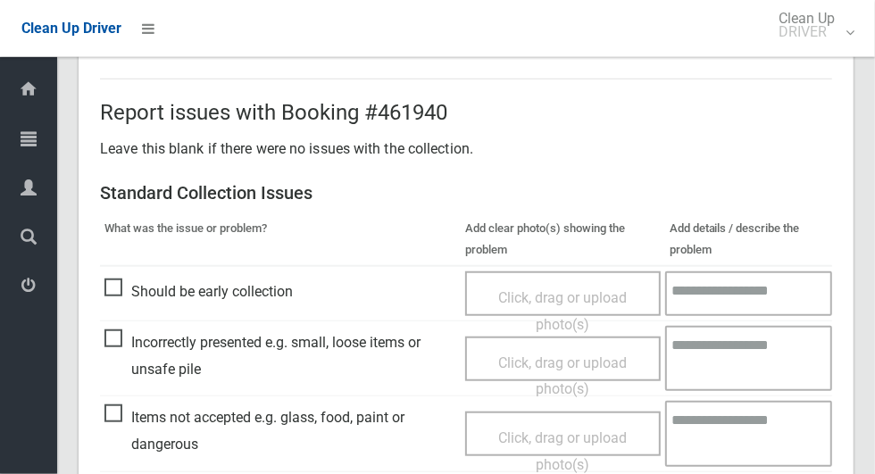
scroll to position [1460, 0]
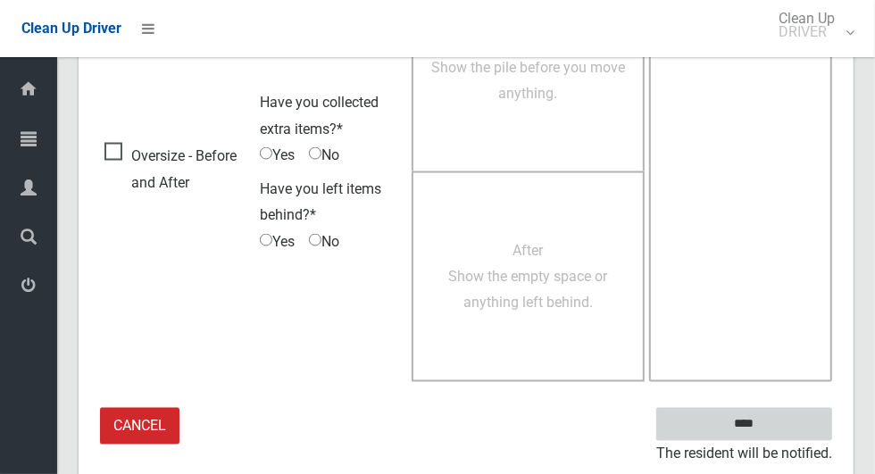
click at [785, 419] on input "****" at bounding box center [744, 424] width 176 height 33
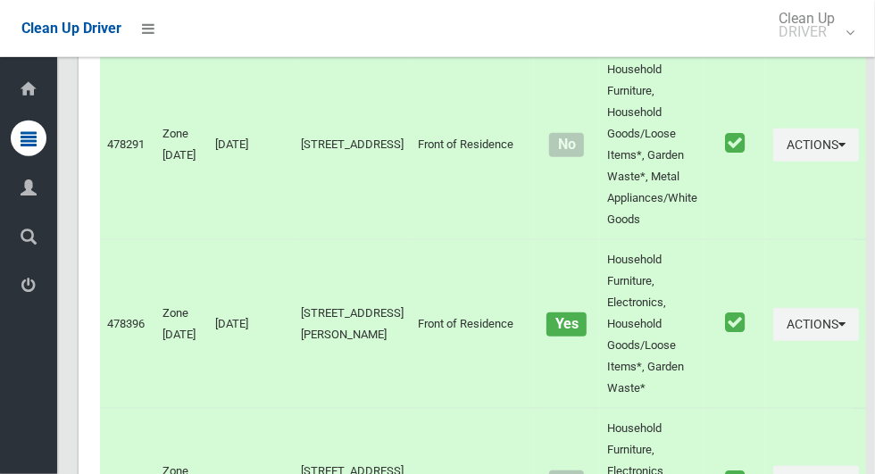
scroll to position [7367, 0]
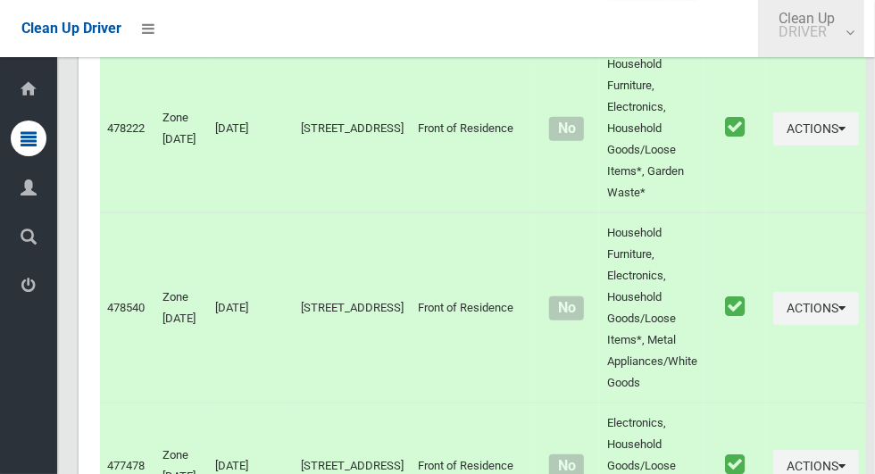
click at [826, 38] on small "DRIVER" at bounding box center [806, 31] width 56 height 13
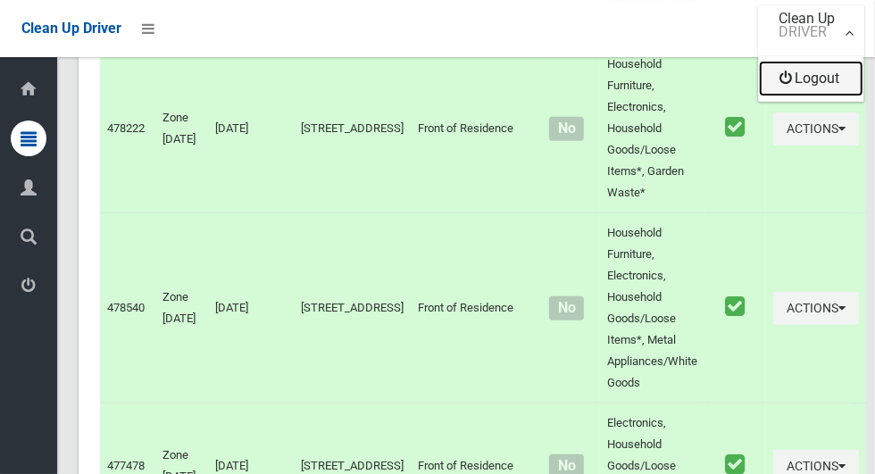
click at [832, 89] on link "Logout" at bounding box center [811, 79] width 104 height 36
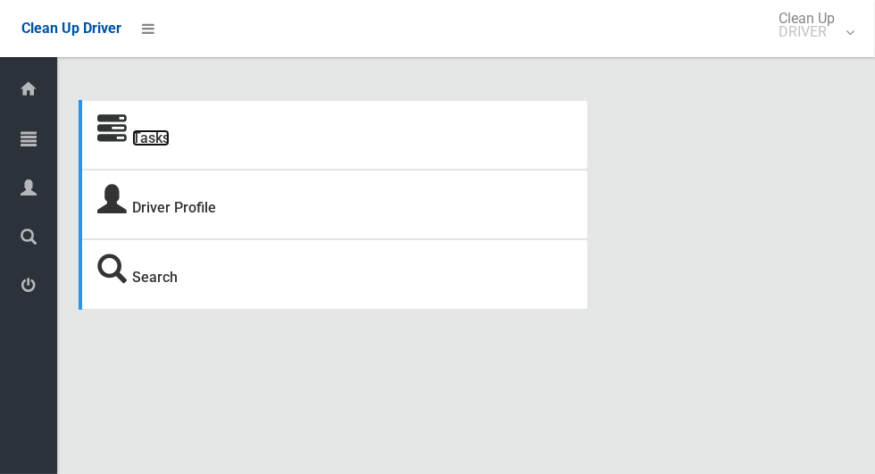
click at [145, 139] on link "Tasks" at bounding box center [150, 137] width 37 height 17
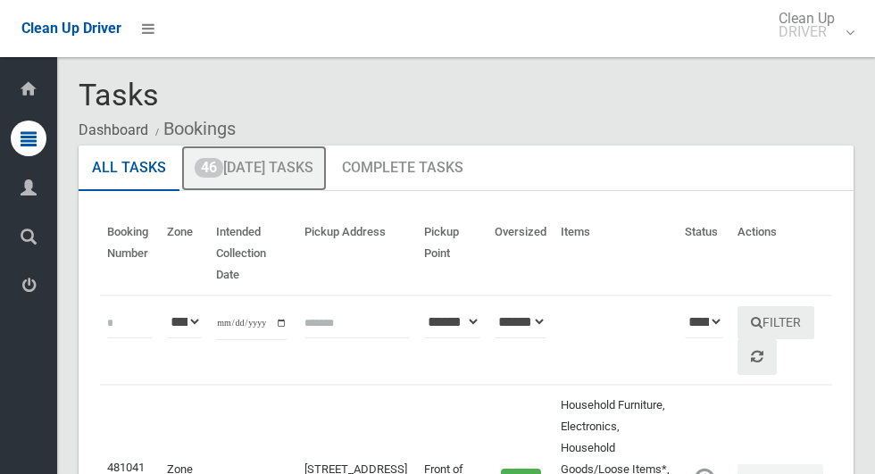
click at [301, 175] on link "46 [DATE] Tasks" at bounding box center [253, 168] width 145 height 46
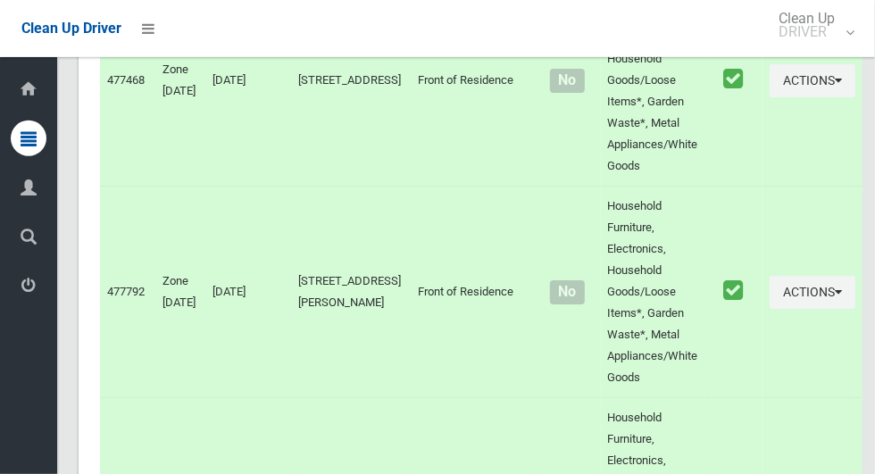
scroll to position [8416, 0]
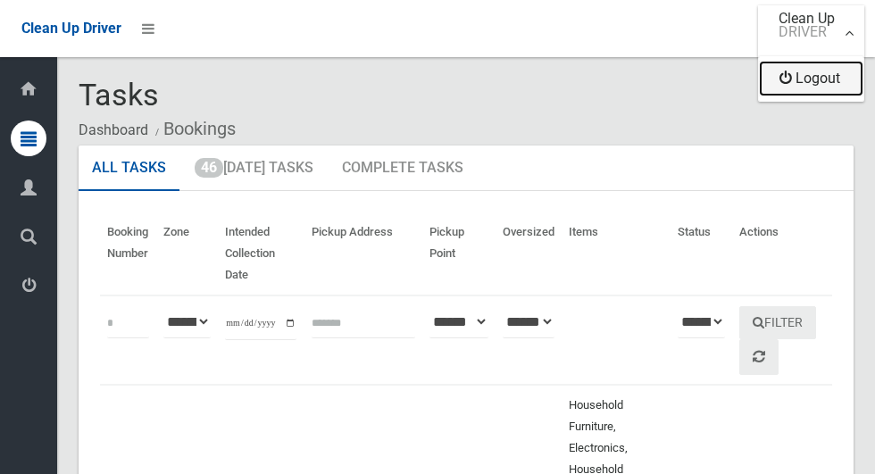
click at [819, 80] on link "Logout" at bounding box center [811, 79] width 104 height 36
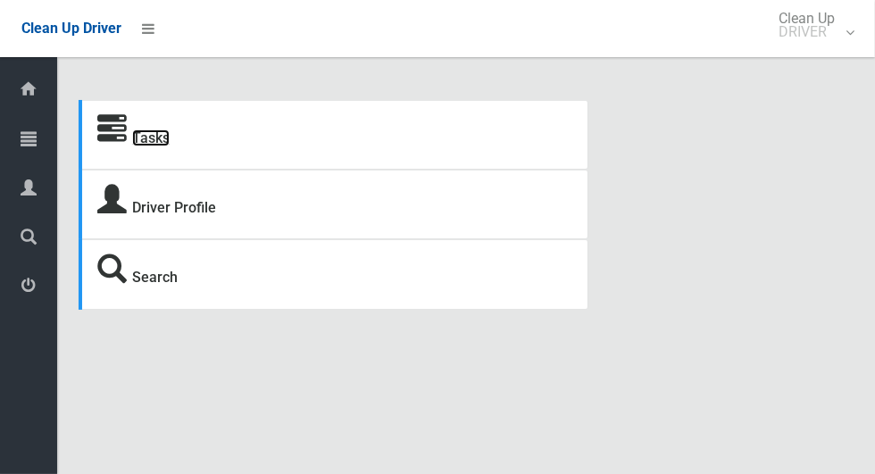
click at [155, 141] on link "Tasks" at bounding box center [150, 137] width 37 height 17
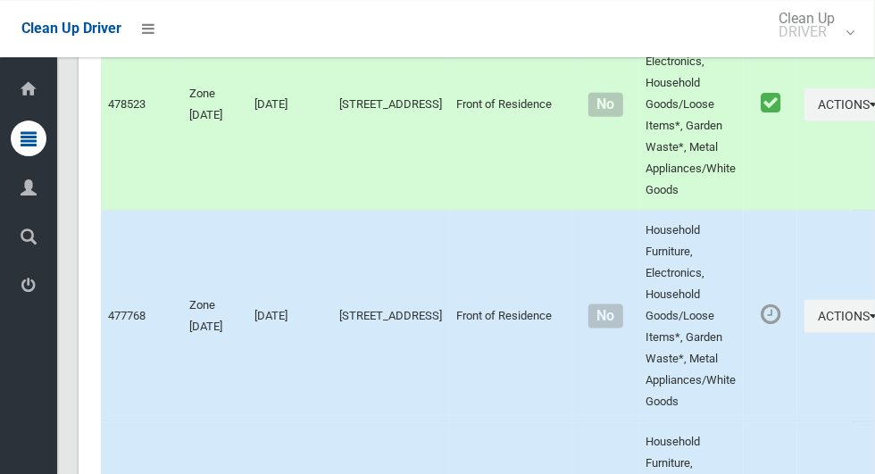
scroll to position [9059, 0]
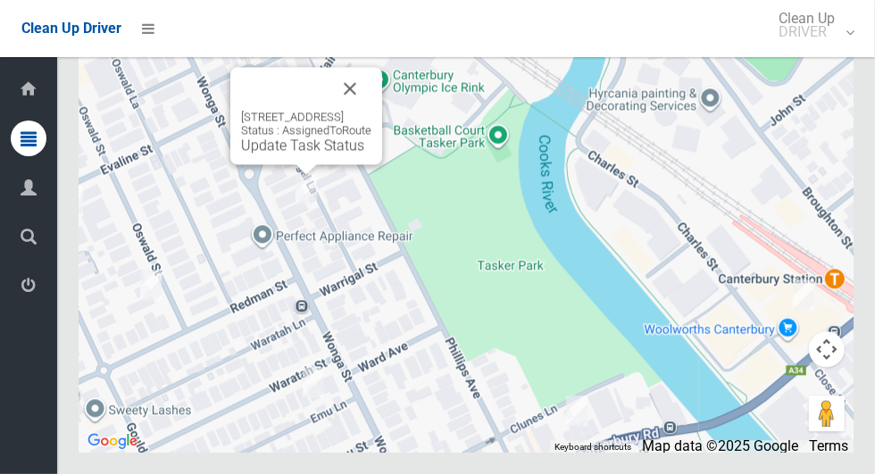
click at [371, 110] on button "Close" at bounding box center [349, 88] width 43 height 43
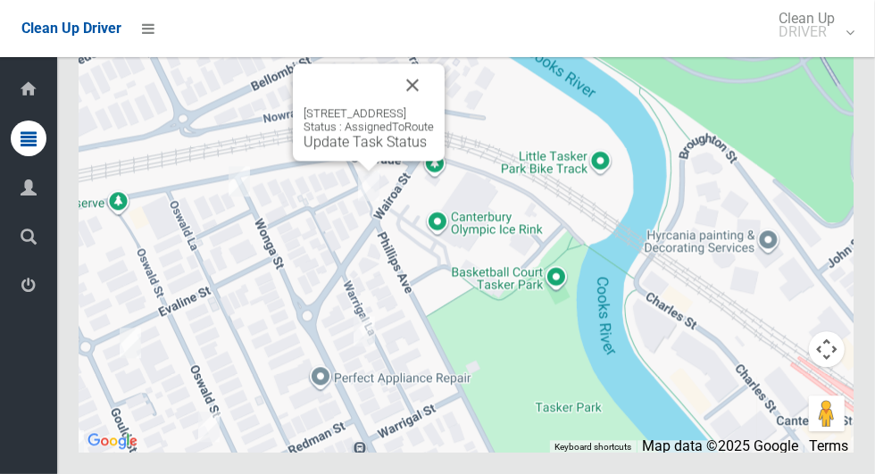
click at [434, 106] on button "Close" at bounding box center [412, 84] width 43 height 43
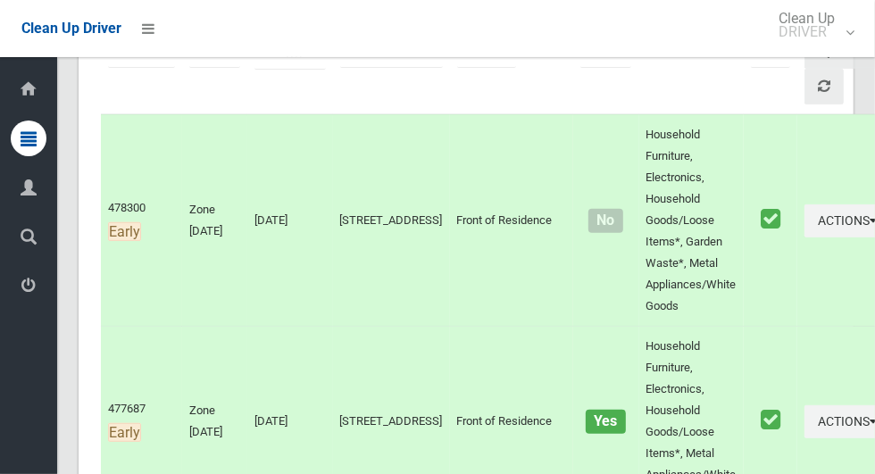
scroll to position [0, 0]
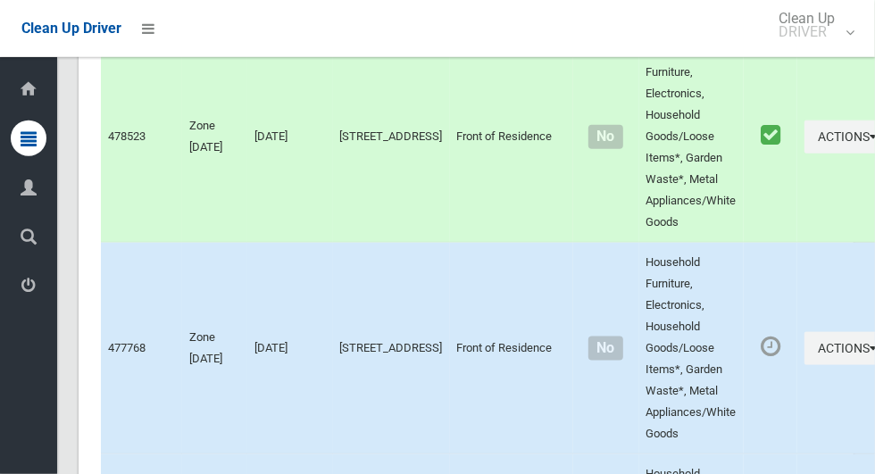
scroll to position [9059, 0]
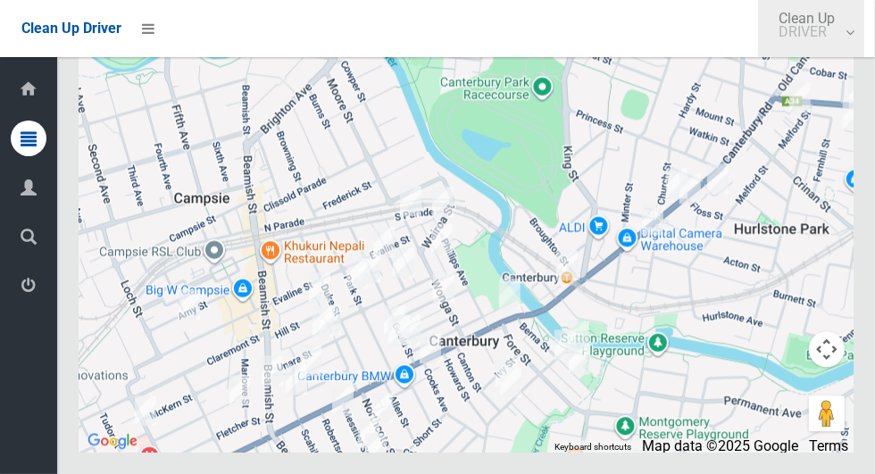
click at [818, 33] on small "DRIVER" at bounding box center [806, 31] width 56 height 13
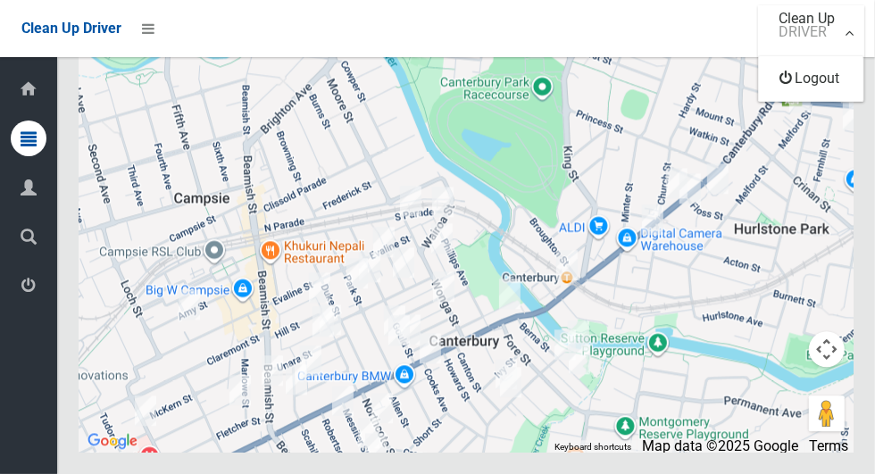
click at [677, 145] on div at bounding box center [437, 237] width 875 height 474
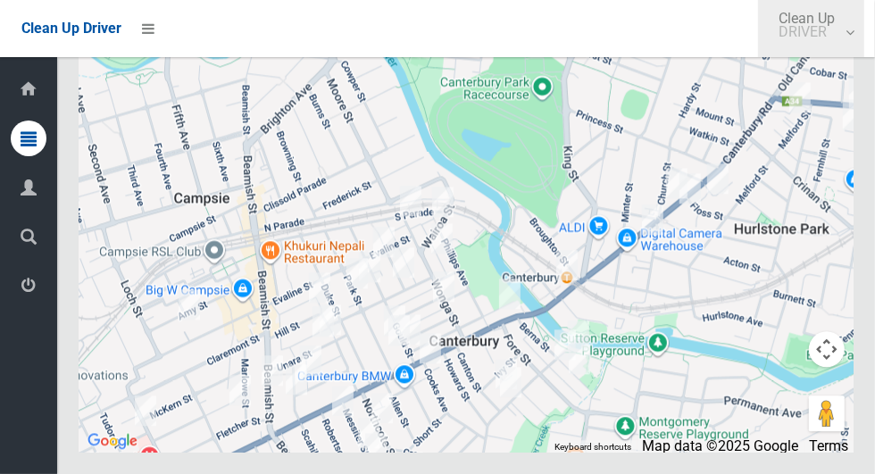
click at [826, 38] on small "DRIVER" at bounding box center [806, 31] width 56 height 13
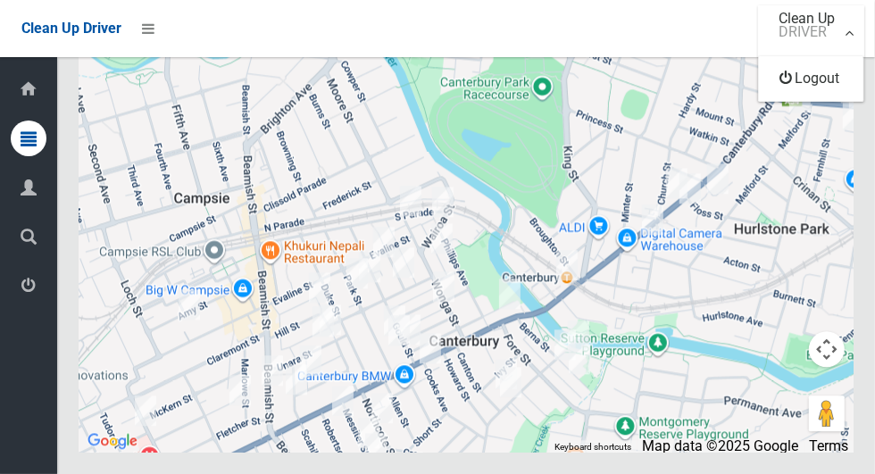
click at [749, 215] on div at bounding box center [437, 237] width 875 height 474
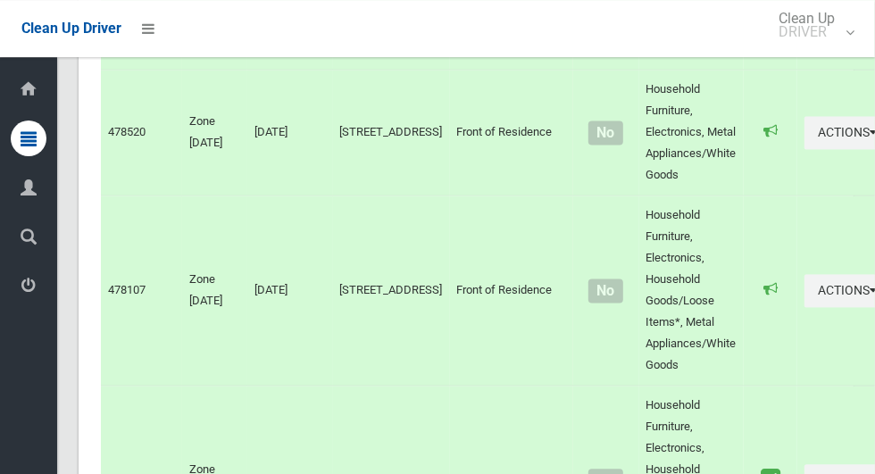
scroll to position [0, 0]
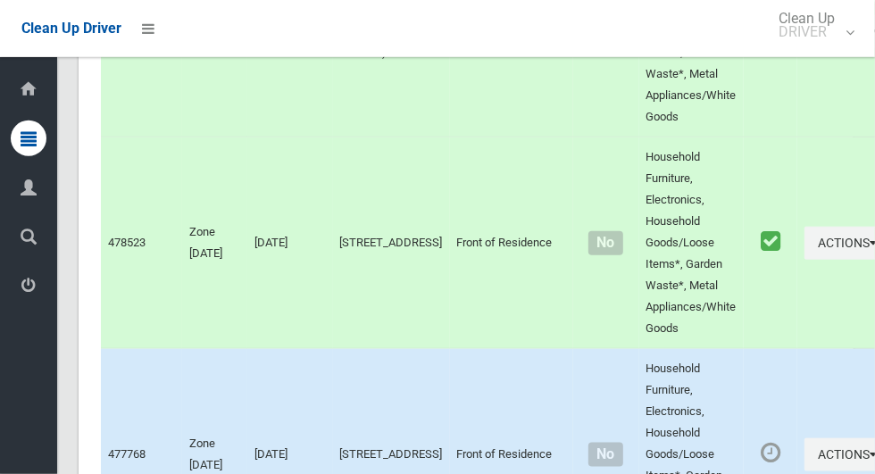
scroll to position [9059, 0]
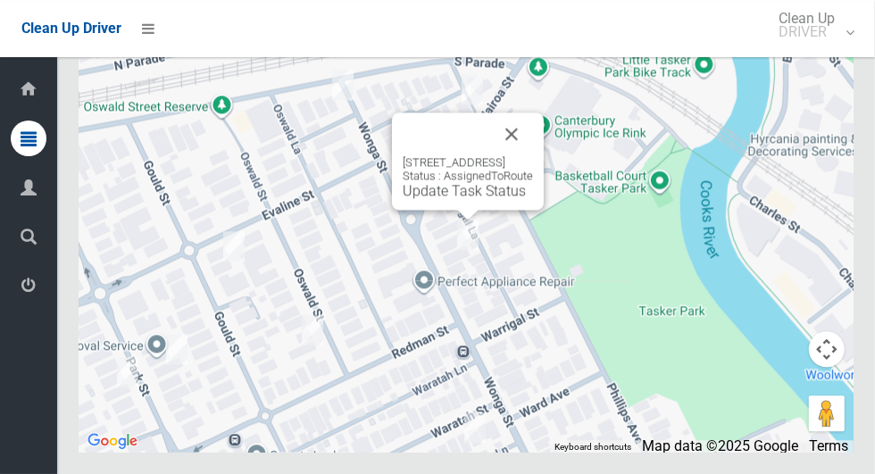
click at [533, 155] on button "Close" at bounding box center [511, 133] width 43 height 43
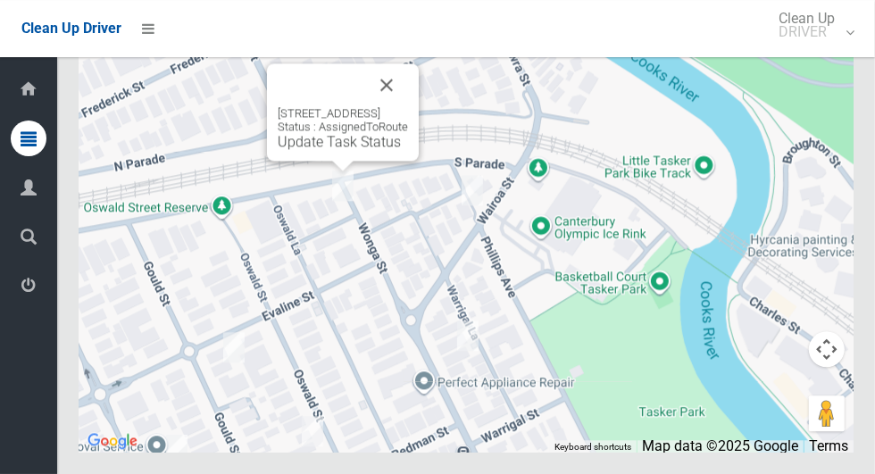
click at [408, 106] on button "Close" at bounding box center [386, 84] width 43 height 43
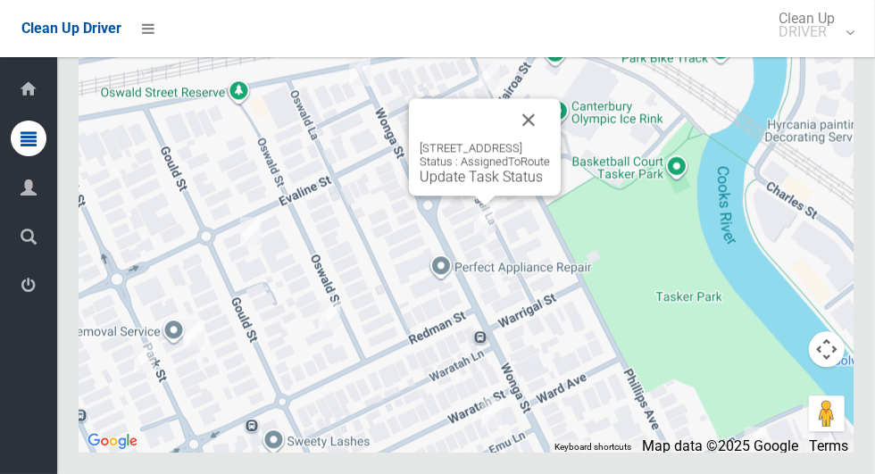
click at [550, 141] on button "Close" at bounding box center [528, 119] width 43 height 43
click at [467, 185] on link "Update Task Status" at bounding box center [480, 176] width 123 height 17
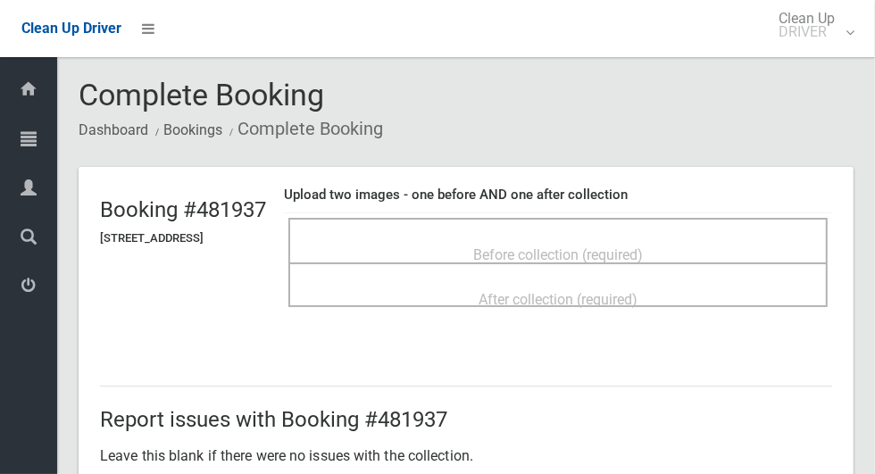
click at [597, 250] on span "Before collection (required)" at bounding box center [558, 254] width 170 height 17
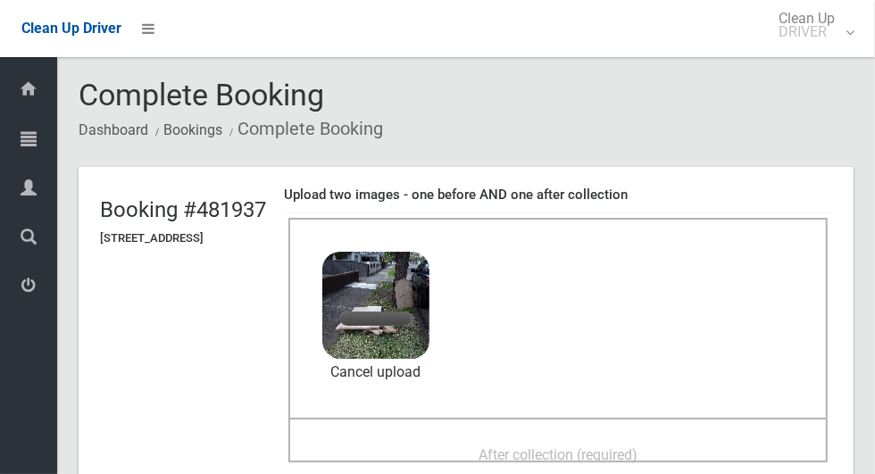
click at [592, 456] on span "After collection (required)" at bounding box center [557, 454] width 159 height 17
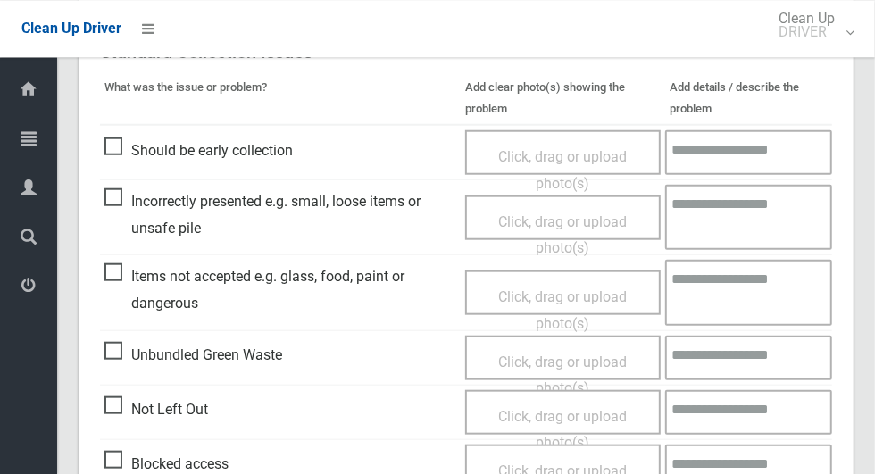
scroll to position [922, 0]
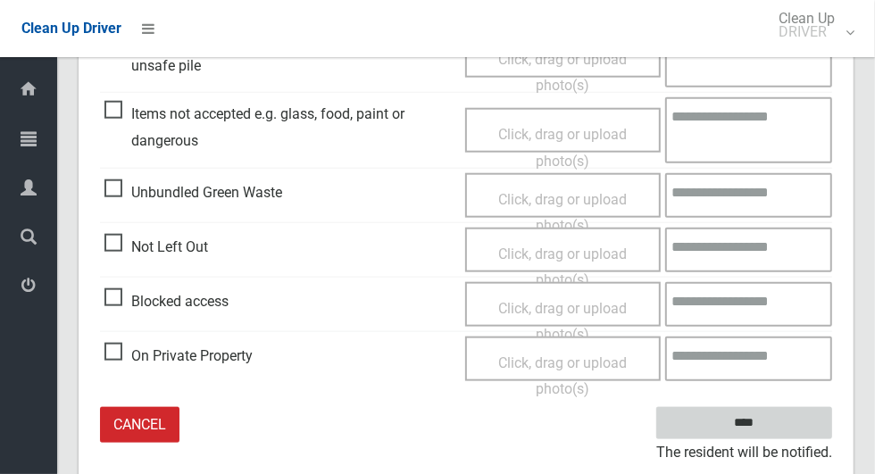
click at [775, 432] on input "****" at bounding box center [744, 423] width 176 height 33
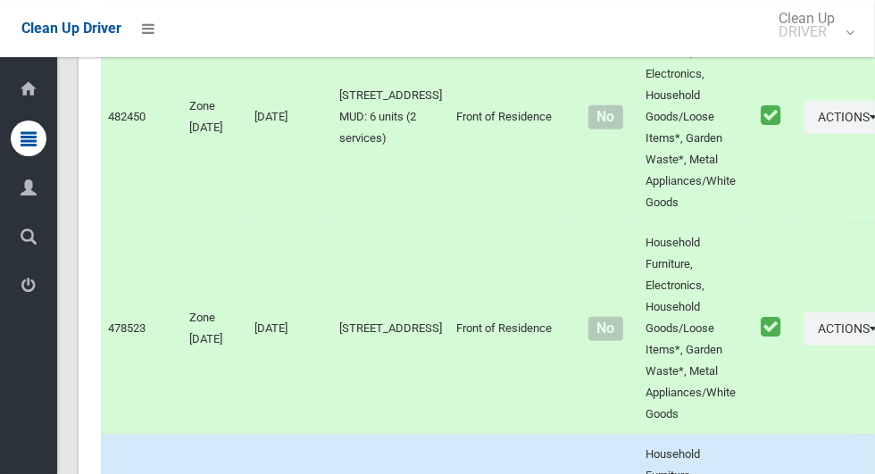
scroll to position [9059, 0]
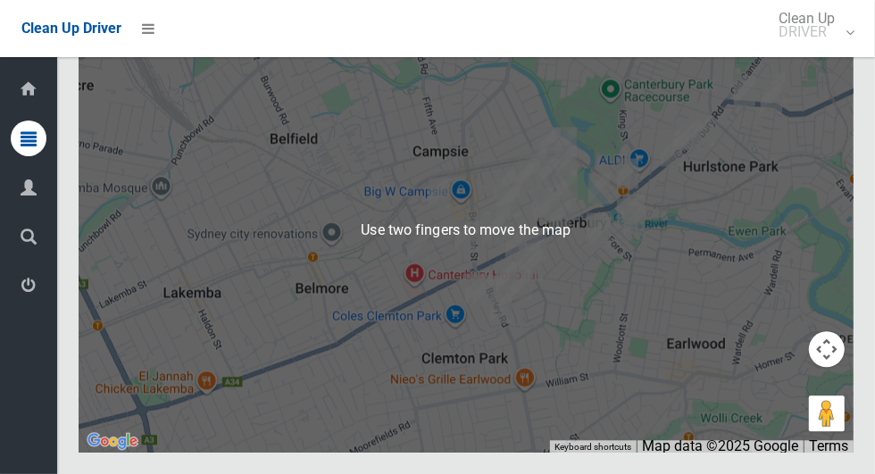
scroll to position [9033, 0]
